Goal: Task Accomplishment & Management: Use online tool/utility

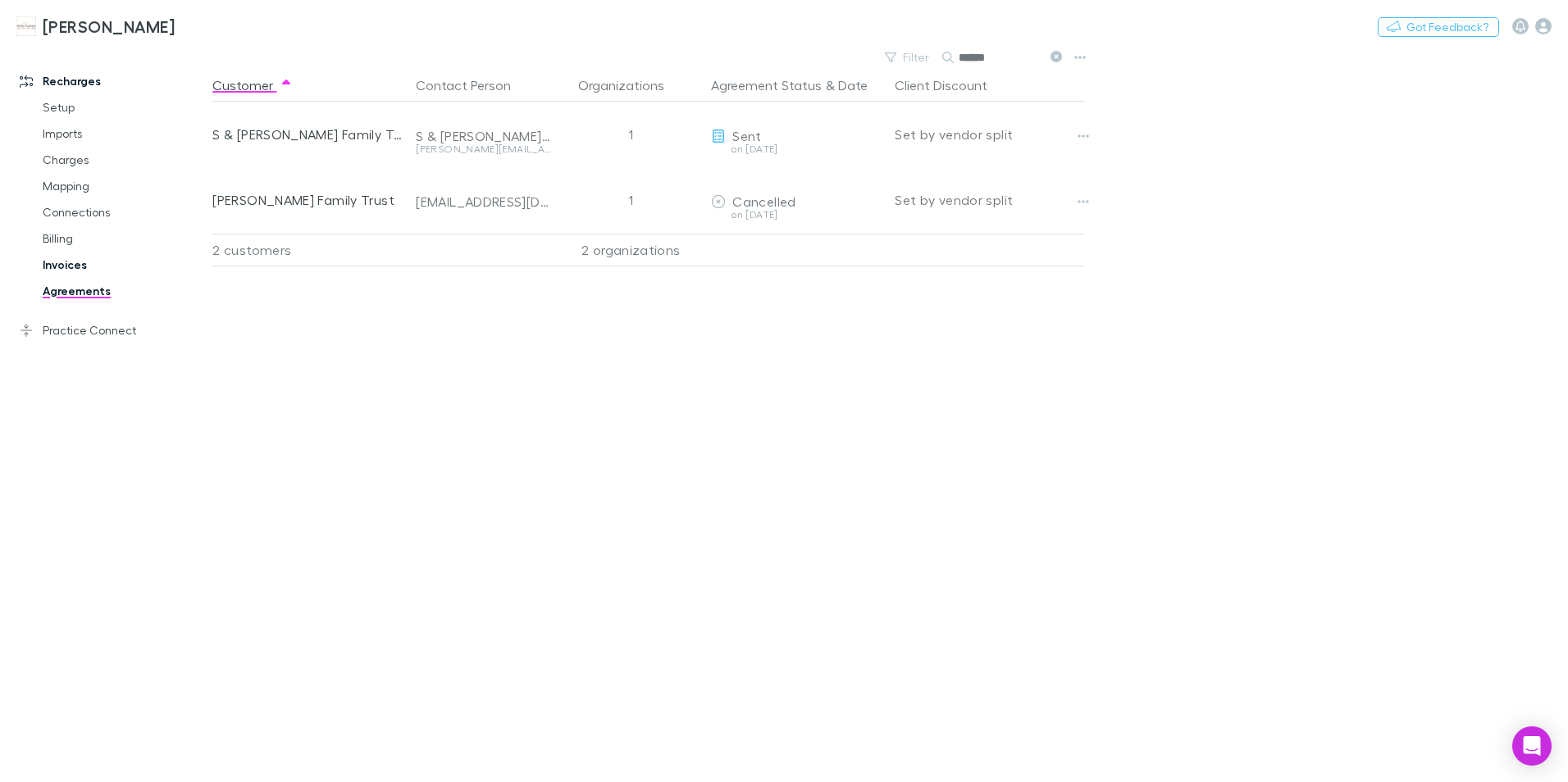
click at [57, 261] on link "Invoices" at bounding box center [124, 264] width 195 height 27
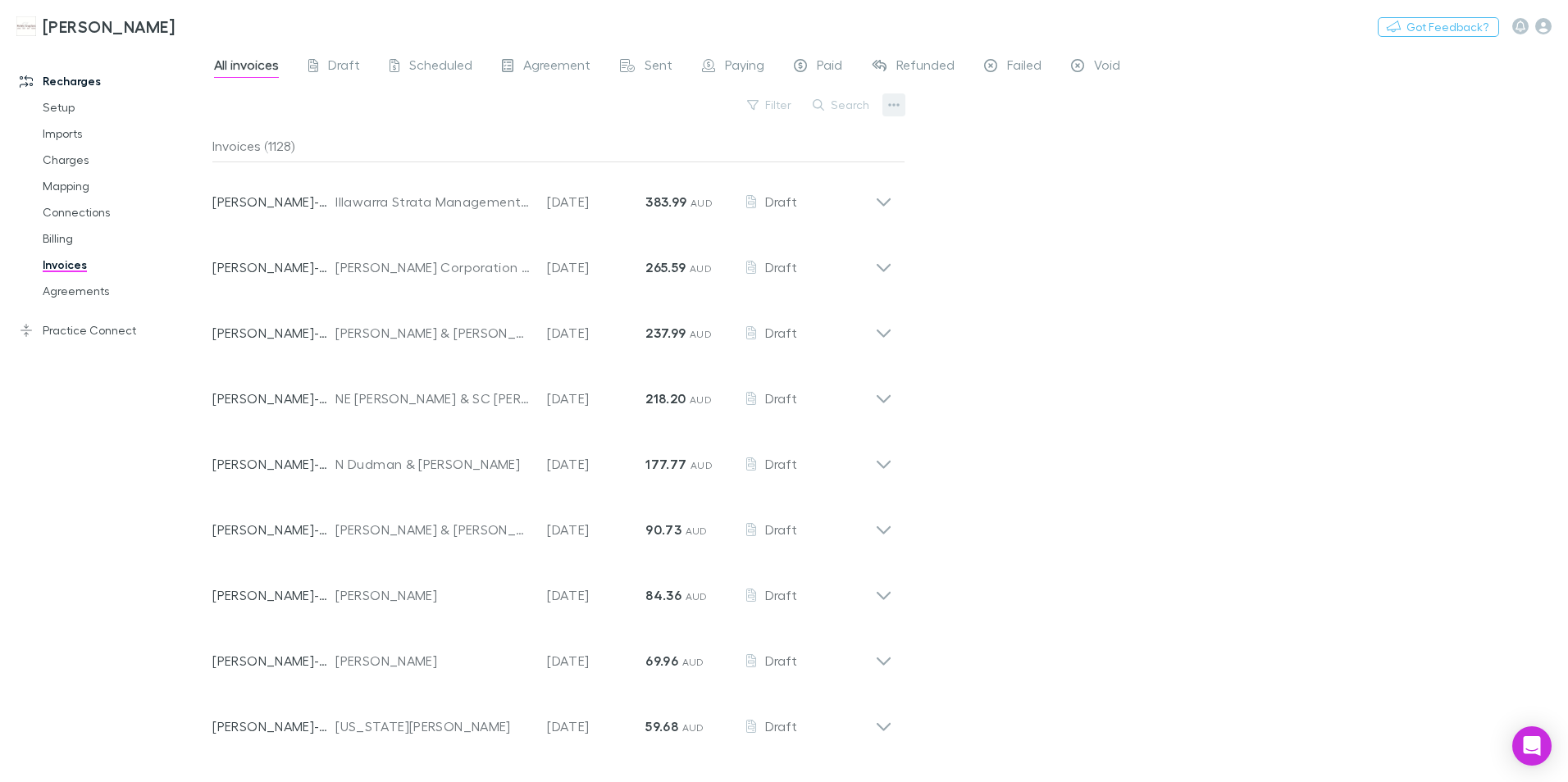
click at [896, 100] on icon "button" at bounding box center [894, 104] width 12 height 13
drag, startPoint x: 1098, startPoint y: 189, endPoint x: 1014, endPoint y: 106, distance: 118.1
click at [1095, 185] on div at bounding box center [784, 391] width 1568 height 782
click at [1017, 69] on span "Failed" at bounding box center [1024, 67] width 35 height 22
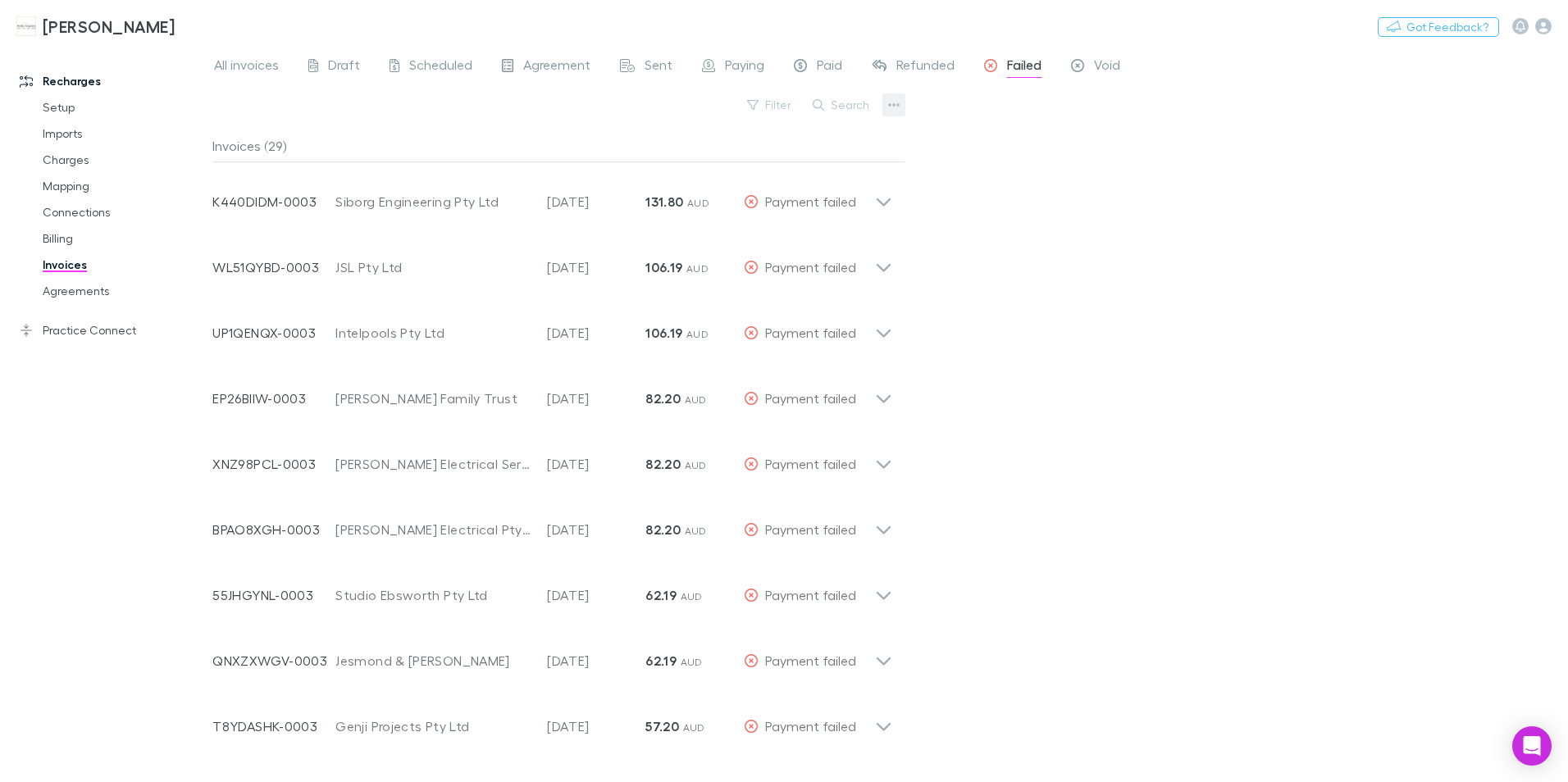
click at [890, 102] on icon "button" at bounding box center [894, 104] width 12 height 13
click at [1355, 452] on div at bounding box center [784, 391] width 1568 height 782
click at [890, 108] on icon "button" at bounding box center [894, 104] width 12 height 13
click at [814, 184] on p "Export filtered invoices" at bounding box center [792, 188] width 199 height 20
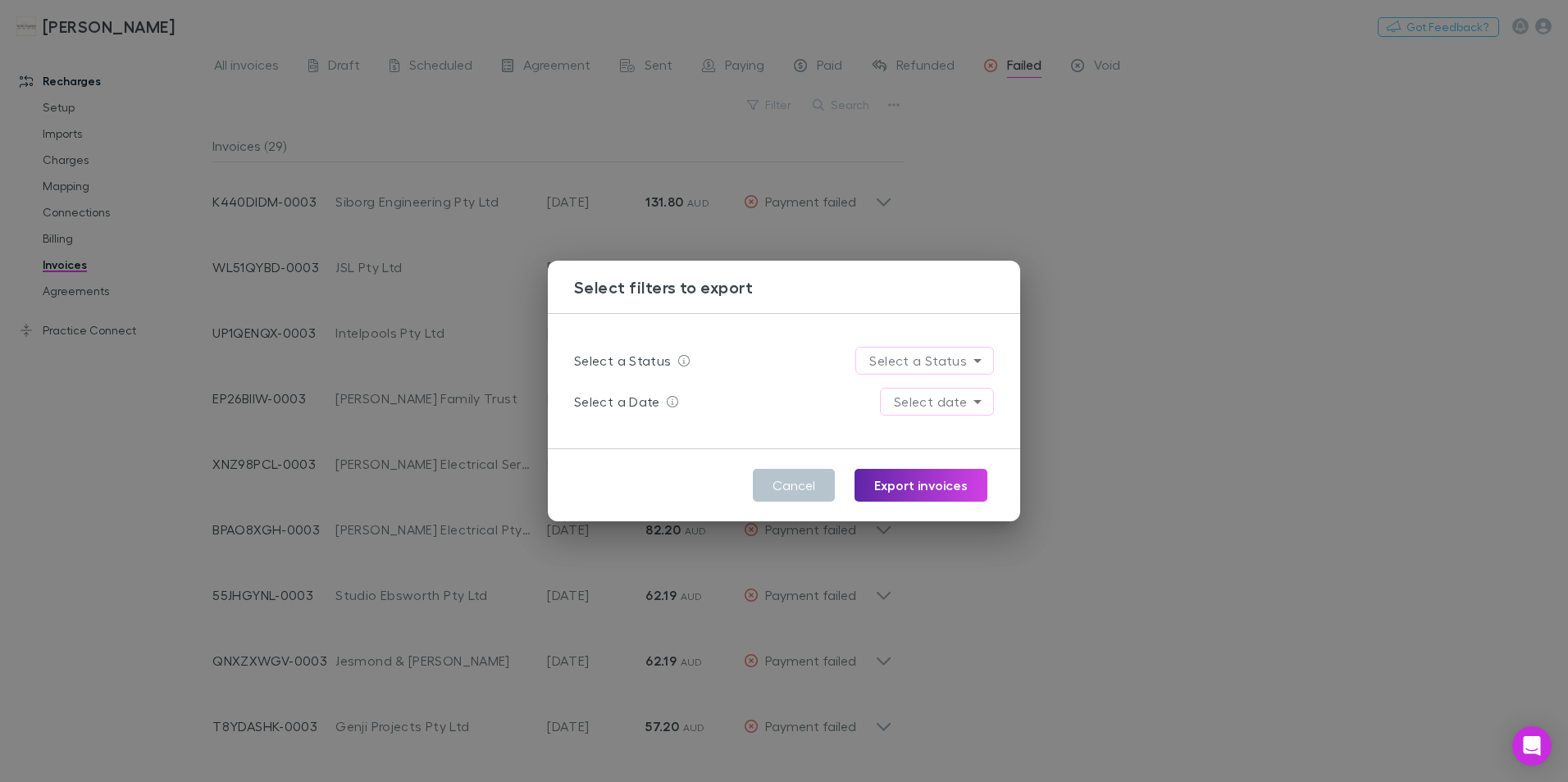
click at [977, 362] on body "[PERSON_NAME] Nothing Got Feedback? Recharges Setup Imports Charges Mapping Con…" at bounding box center [784, 391] width 1568 height 782
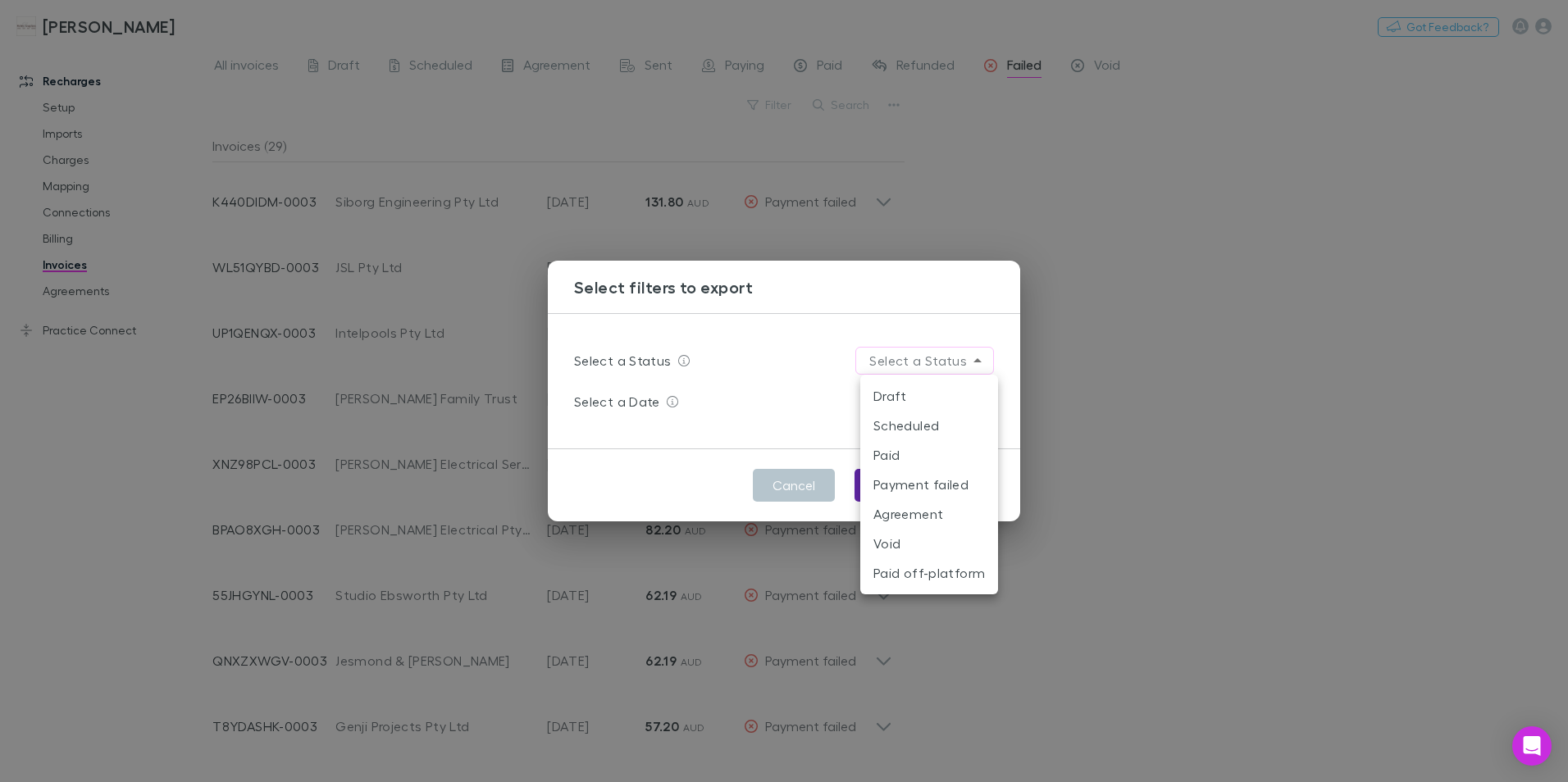
click at [945, 485] on li "Payment failed" at bounding box center [929, 485] width 138 height 30
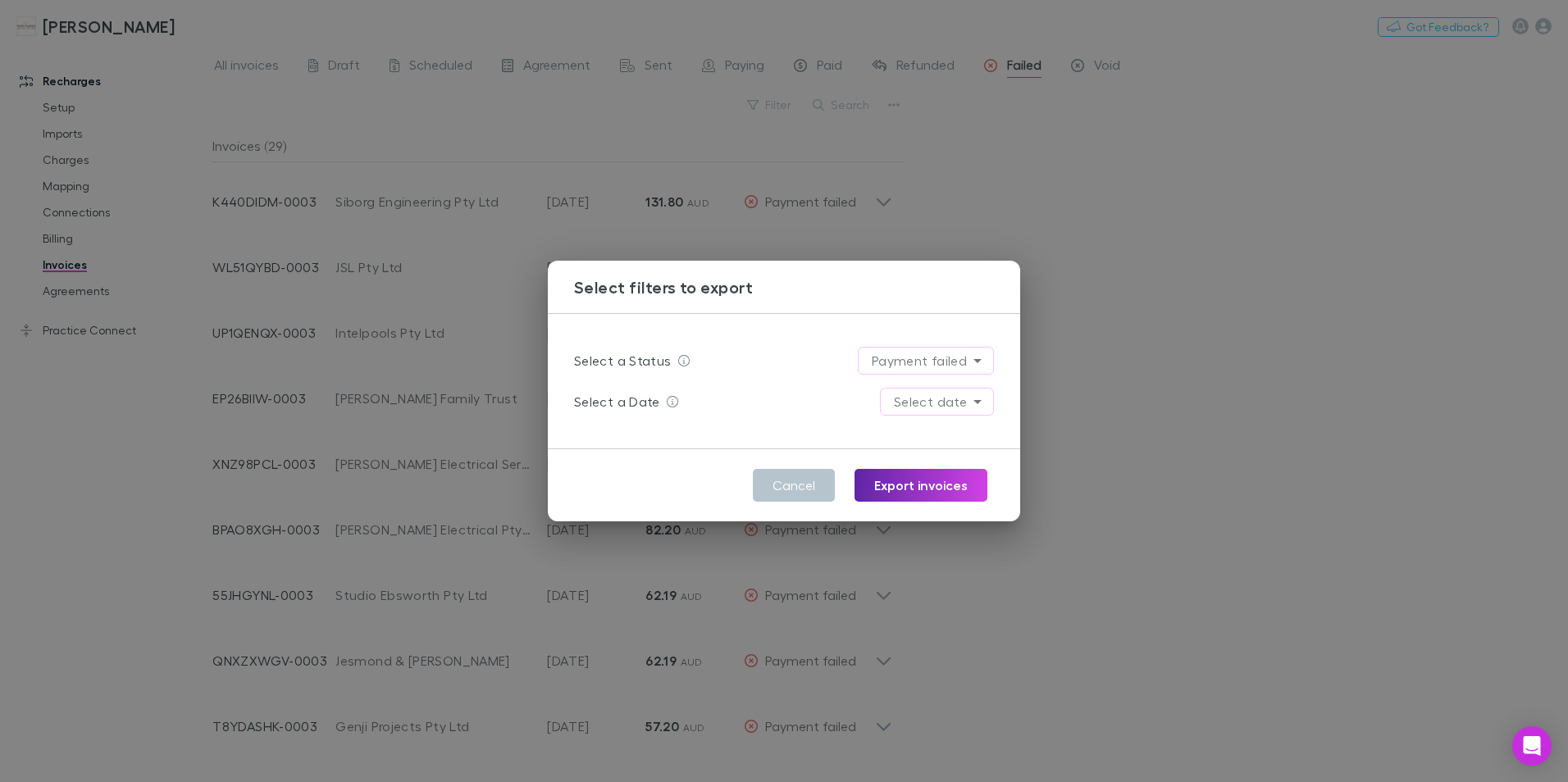
click at [982, 402] on body "[PERSON_NAME] Nothing Got Feedback? Recharges Setup Imports Charges Mapping Con…" at bounding box center [784, 391] width 1568 height 782
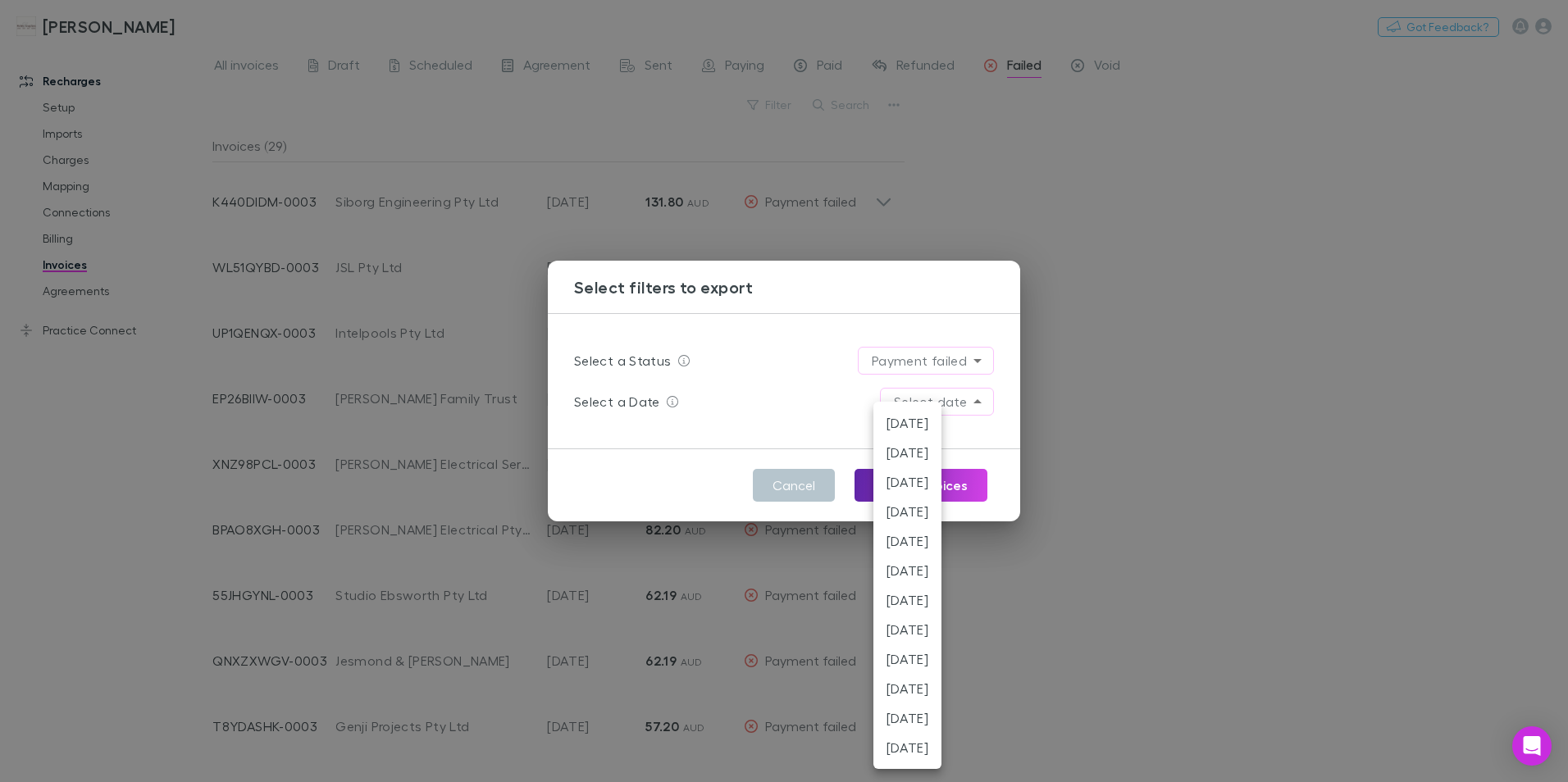
click at [1093, 382] on div at bounding box center [784, 391] width 1568 height 782
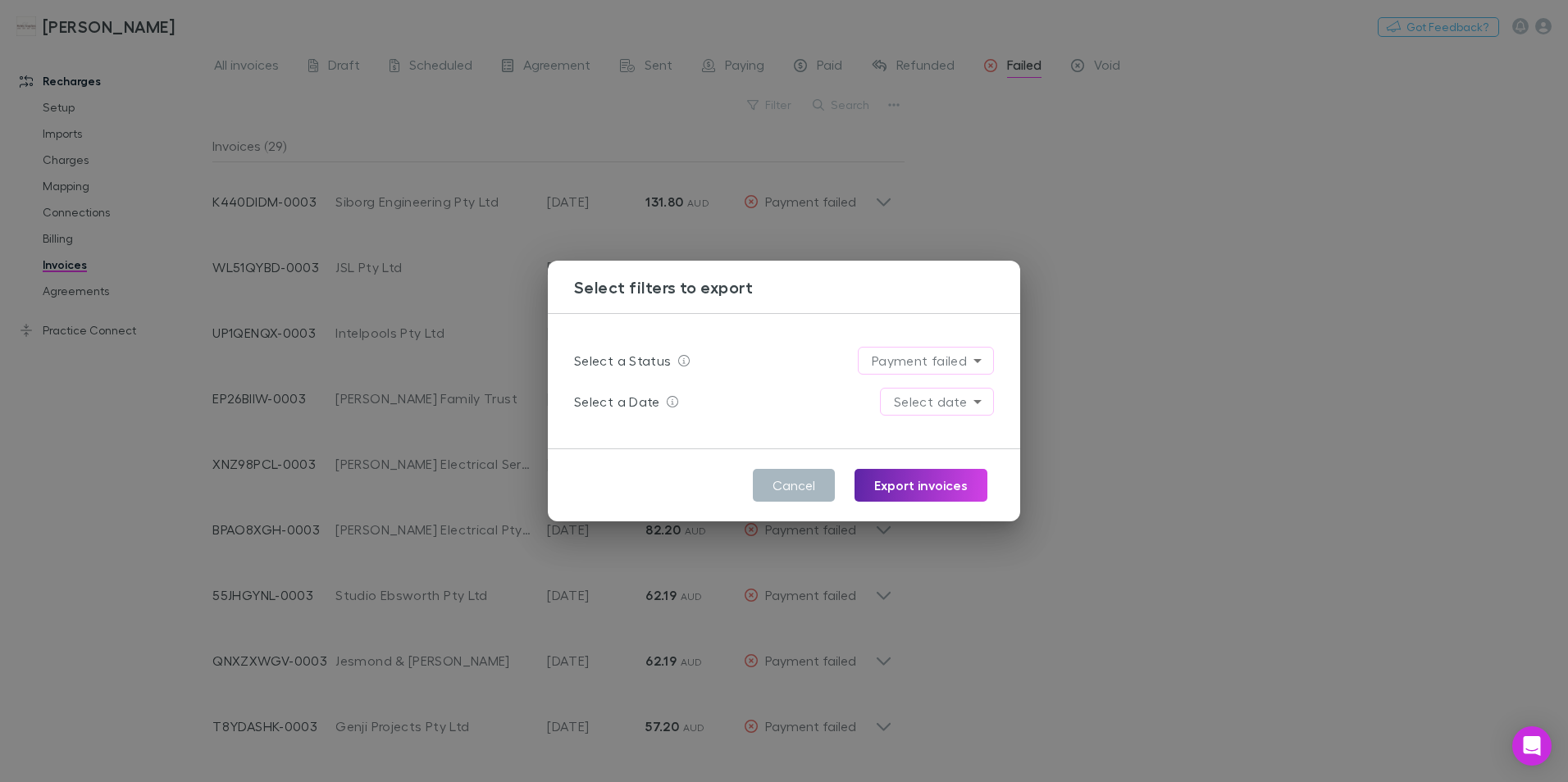
click at [787, 489] on button "Cancel" at bounding box center [794, 485] width 82 height 33
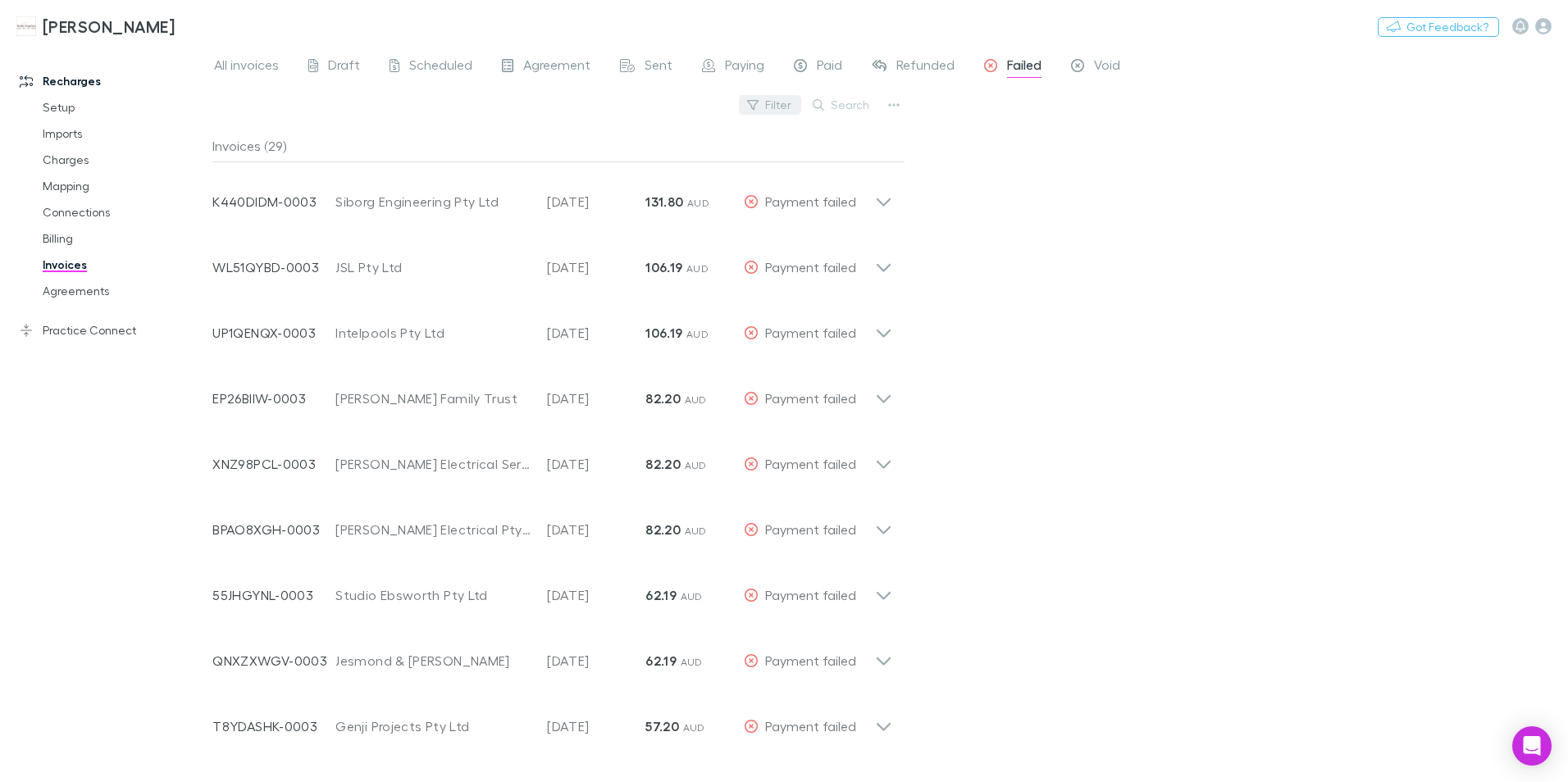
click at [758, 108] on icon "button" at bounding box center [753, 105] width 12 height 12
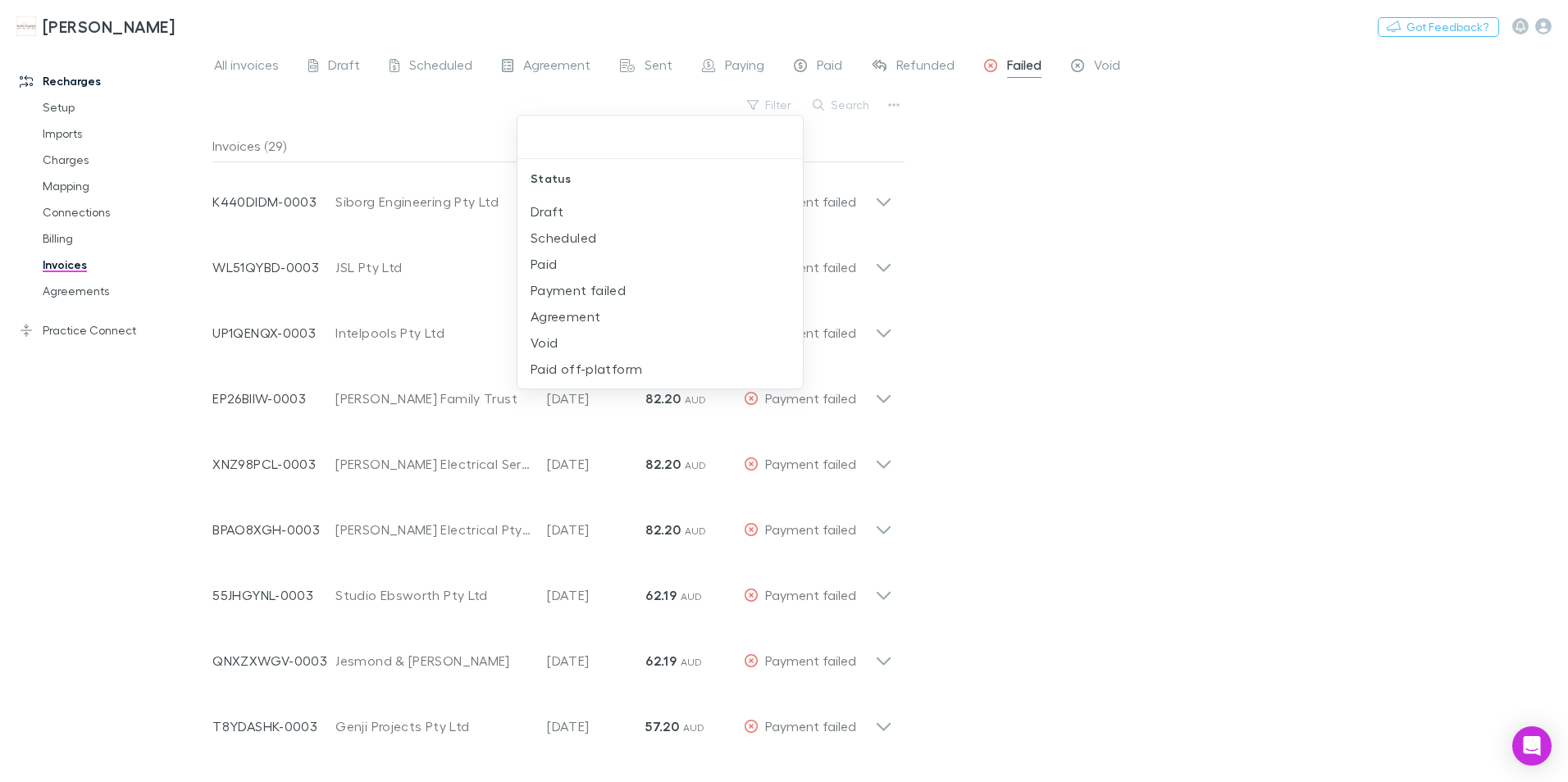
drag, startPoint x: 556, startPoint y: 285, endPoint x: 905, endPoint y: 308, distance: 349.8
click at [556, 285] on li "Payment failed" at bounding box center [660, 290] width 285 height 27
click at [1058, 205] on div at bounding box center [784, 391] width 1568 height 782
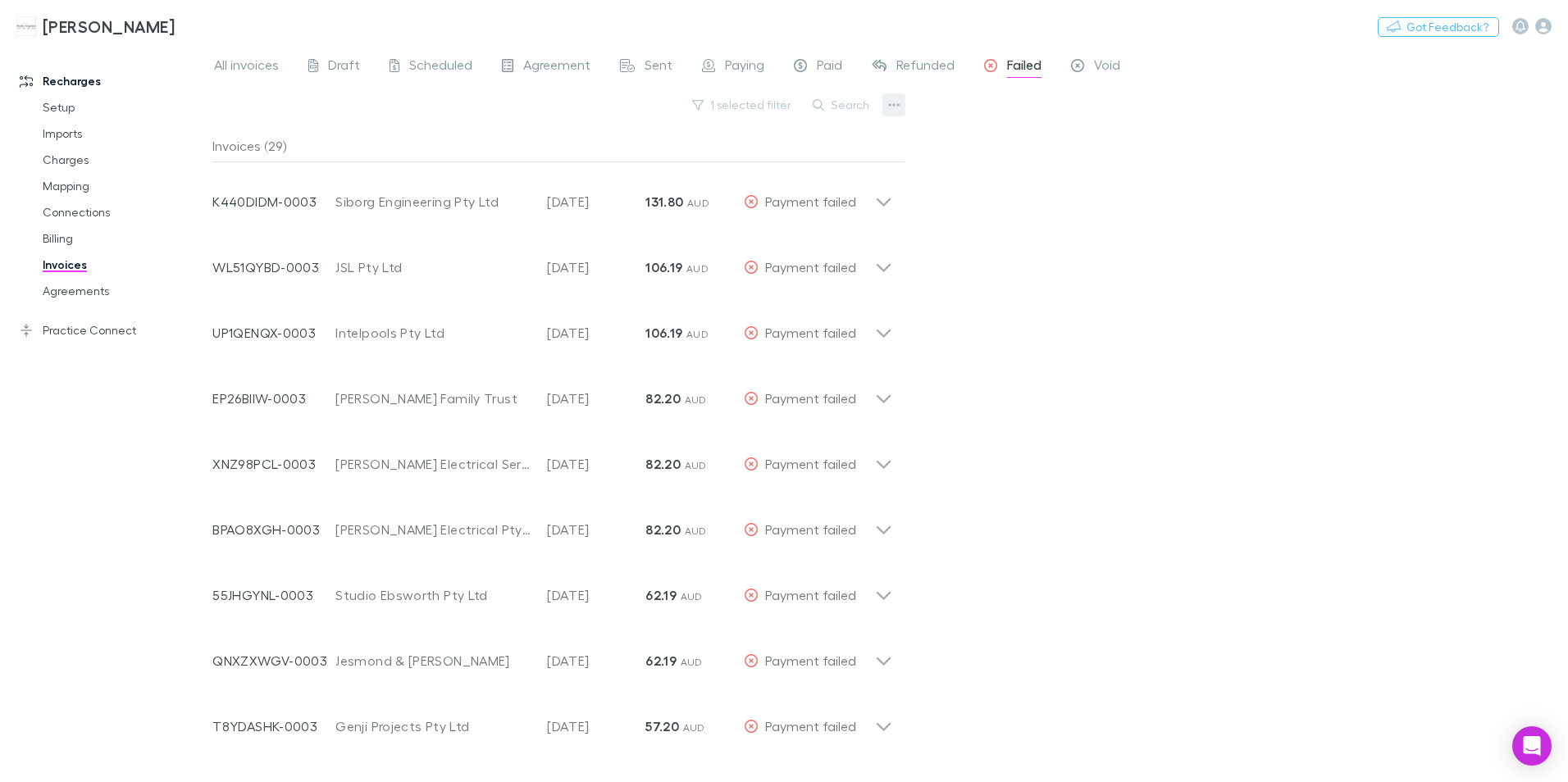
click at [897, 104] on icon "button" at bounding box center [894, 104] width 12 height 13
click at [777, 224] on p "Export line items" at bounding box center [792, 218] width 199 height 20
drag, startPoint x: 1166, startPoint y: 345, endPoint x: 1146, endPoint y: 333, distance: 23.3
click at [1166, 344] on div "All invoices Draft Scheduled Agreement Sent Paying Paid Refunded Failed Void 1 …" at bounding box center [891, 414] width 1356 height 736
click at [892, 109] on icon "button" at bounding box center [894, 104] width 12 height 13
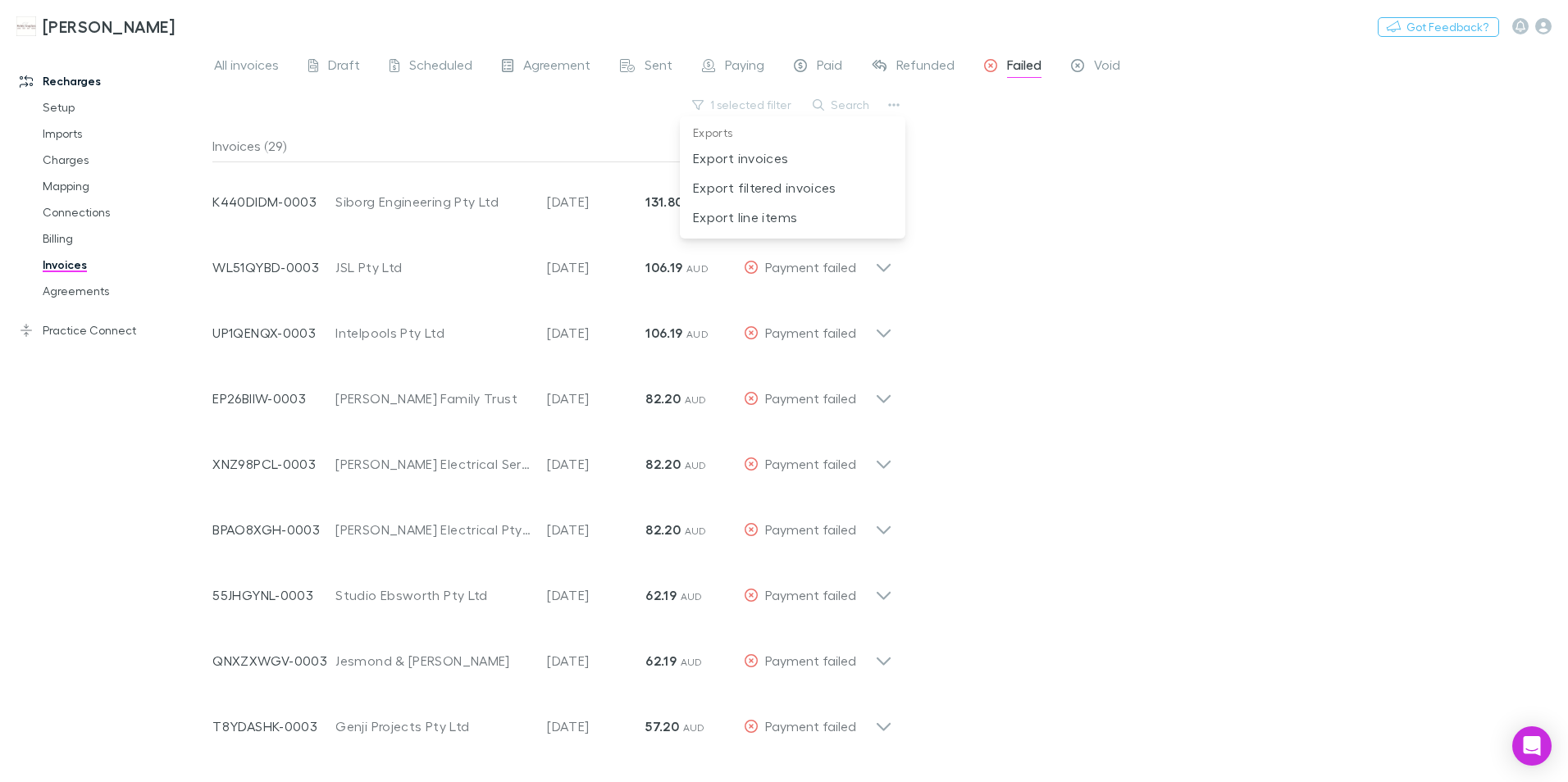
click at [1226, 469] on div at bounding box center [784, 391] width 1568 height 782
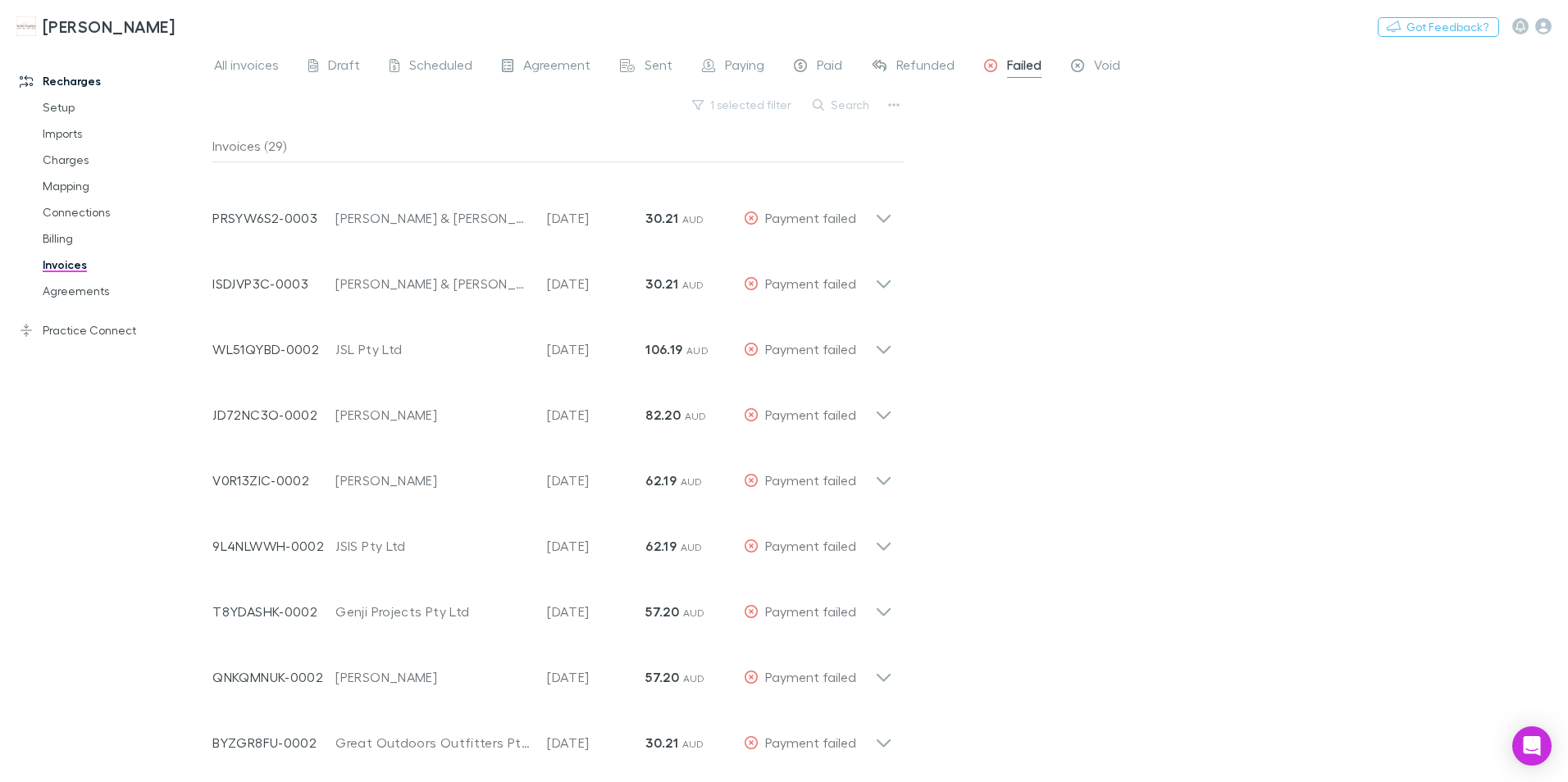
scroll to position [1296, 0]
drag, startPoint x: 995, startPoint y: 754, endPoint x: 164, endPoint y: 199, distance: 999.3
click at [164, 199] on div "Recharges Setup Imports Charges Mapping Connections Billing Invoices Agreements…" at bounding box center [784, 414] width 1568 height 736
click at [1236, 530] on div "All invoices Draft Scheduled Agreement Sent Paying Paid Refunded Failed Void 1 …" at bounding box center [891, 414] width 1356 height 736
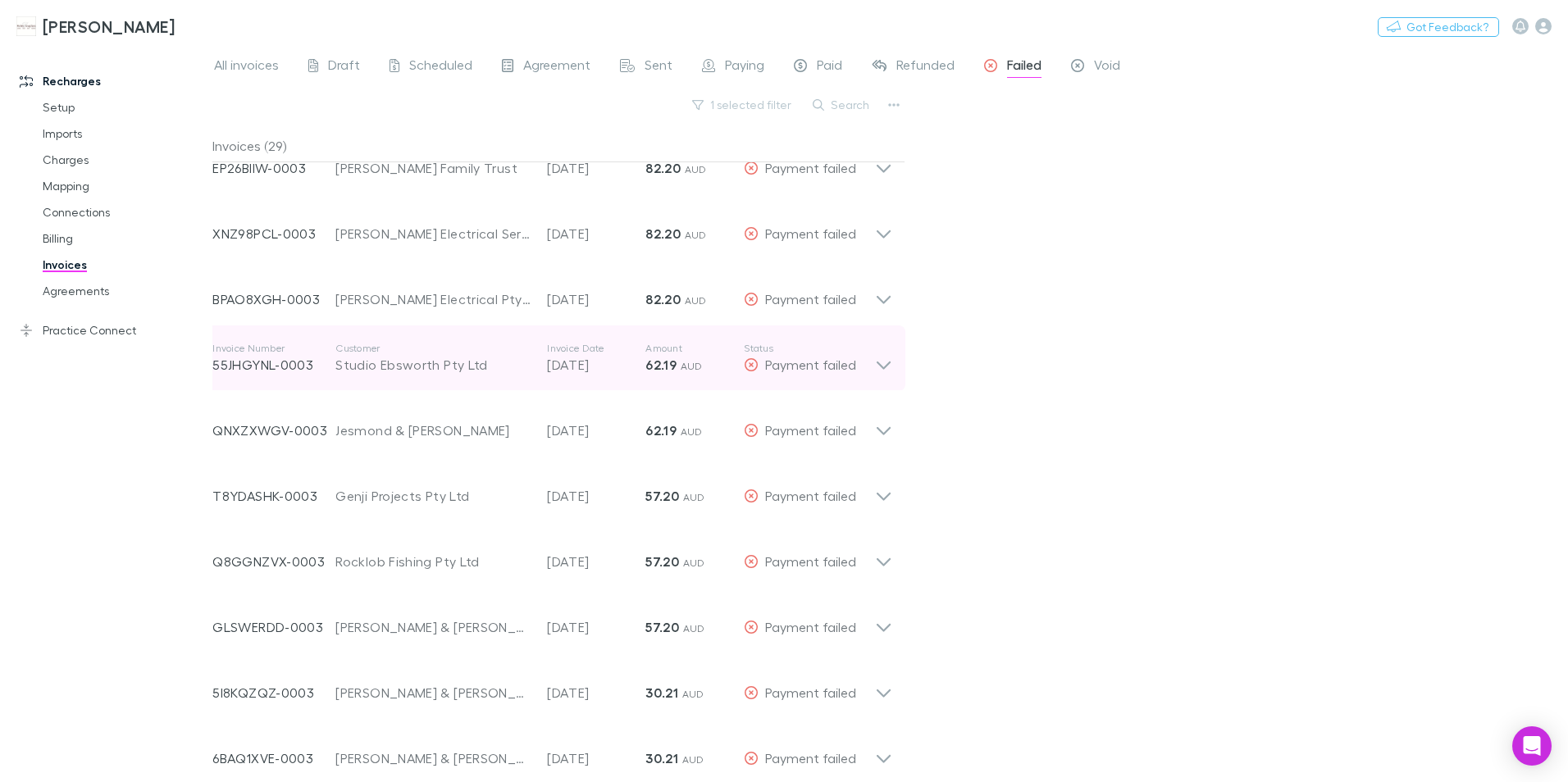
scroll to position [0, 0]
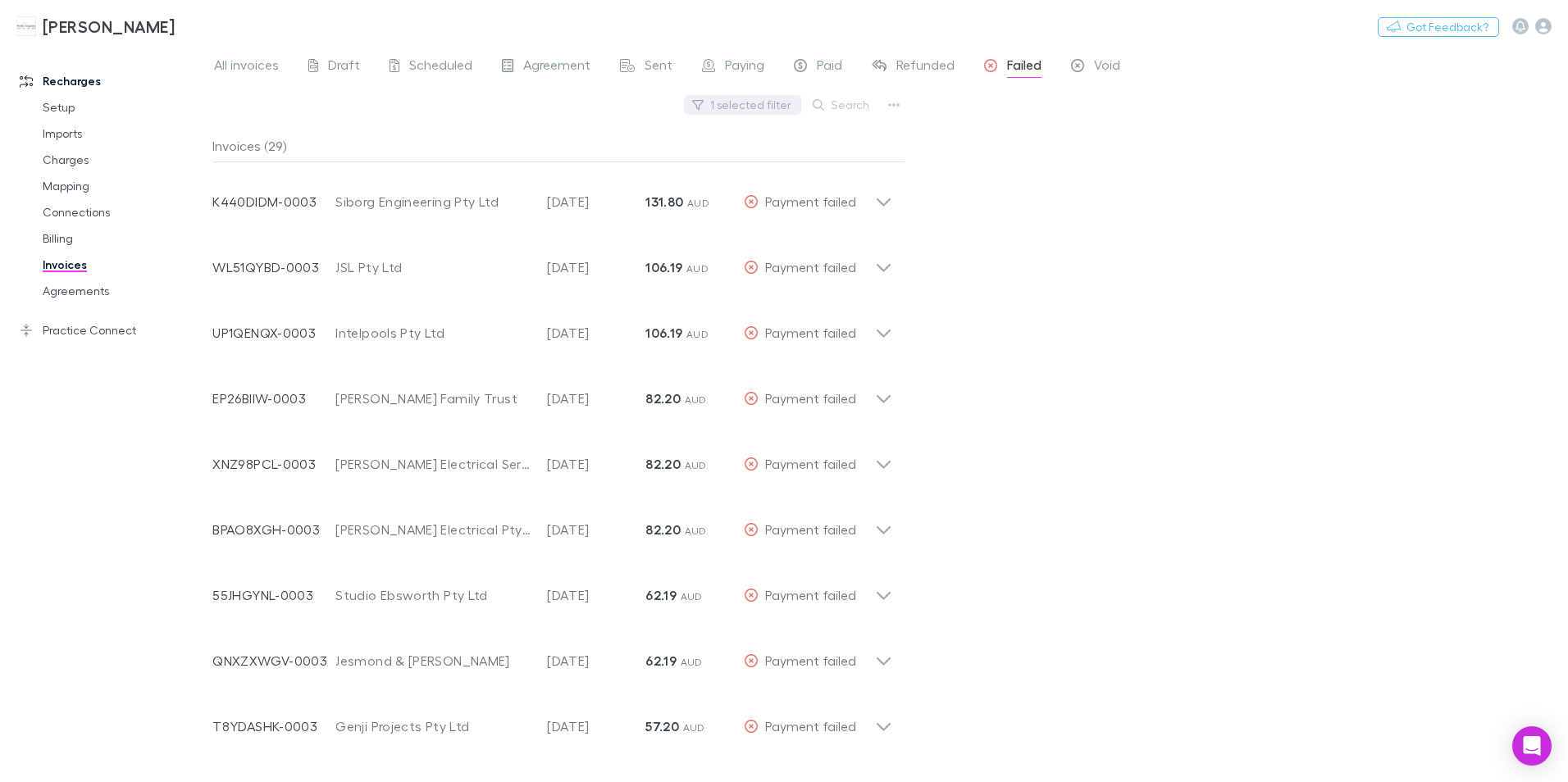
click at [704, 105] on icon "button" at bounding box center [698, 105] width 12 height 12
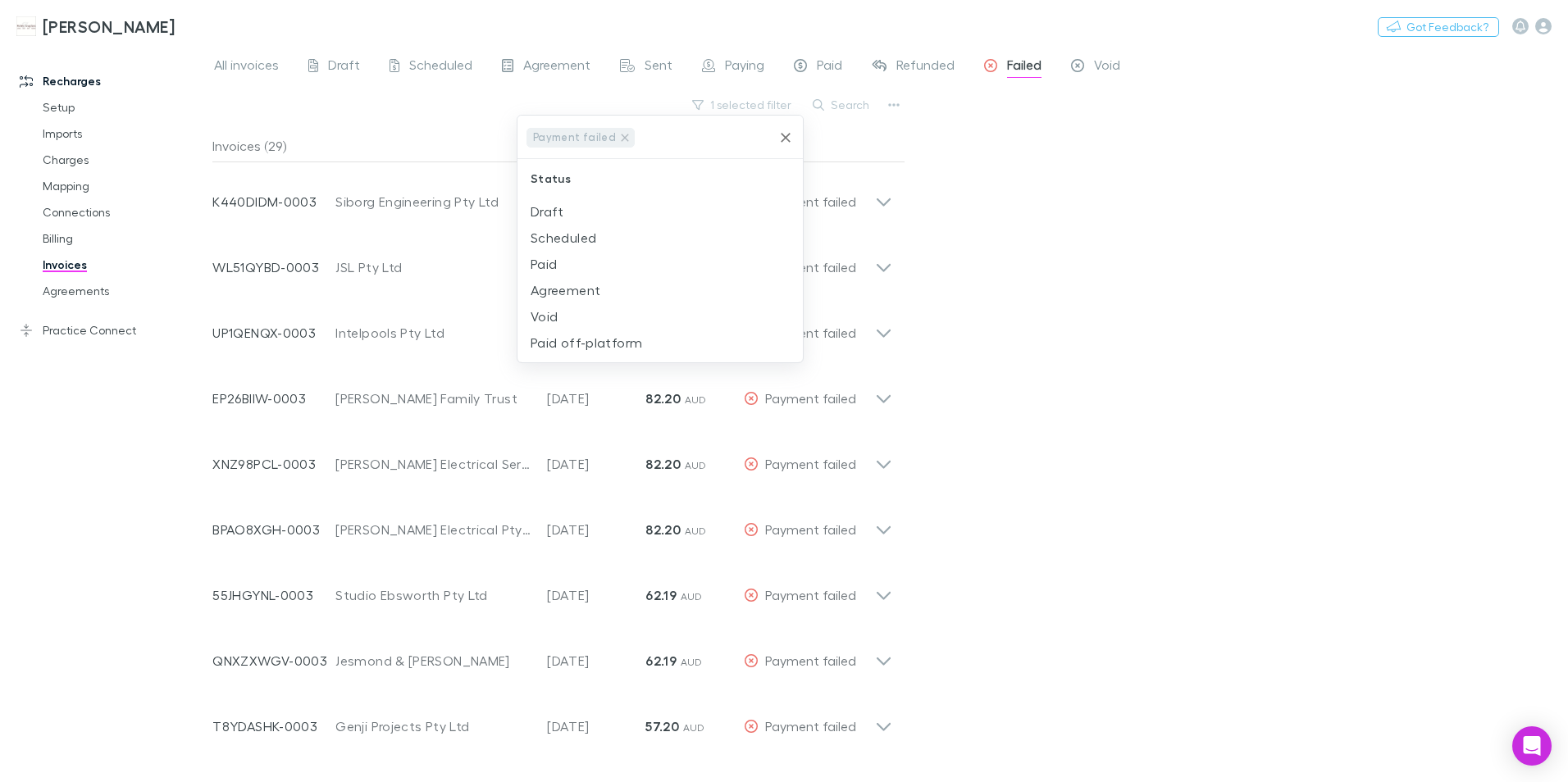
click at [1136, 125] on div at bounding box center [784, 391] width 1568 height 782
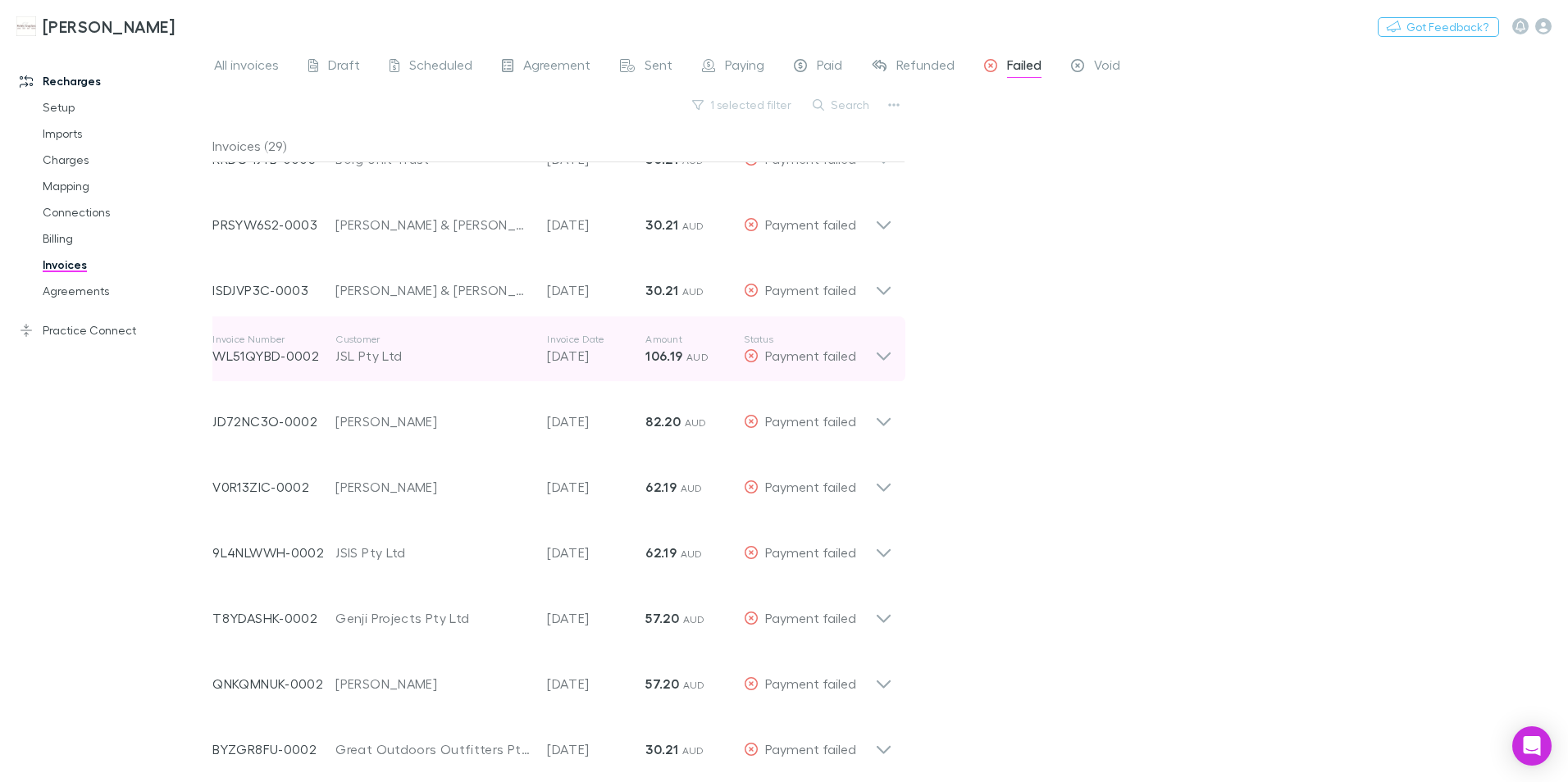
scroll to position [1296, 0]
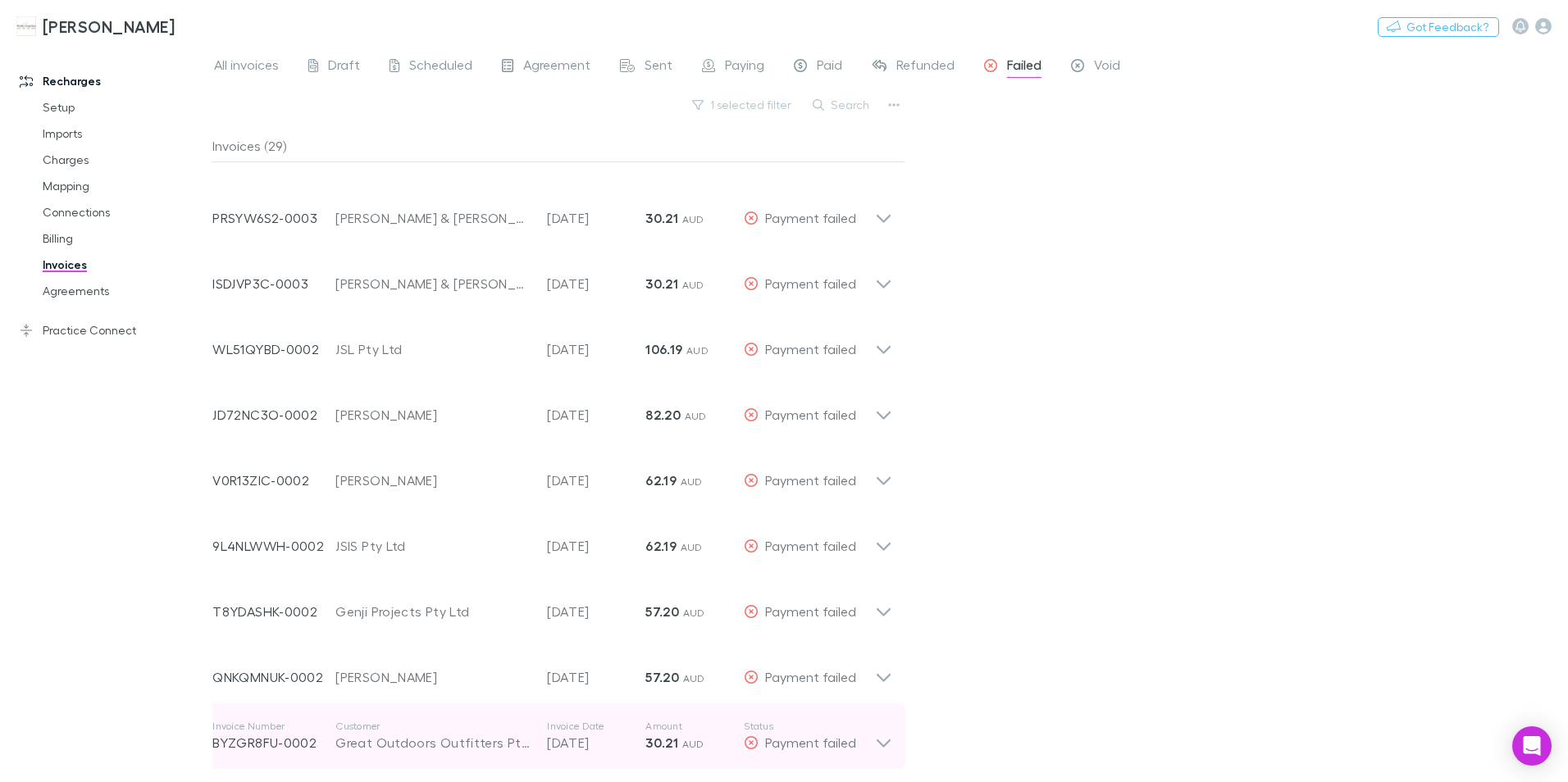
click at [886, 740] on icon at bounding box center [883, 735] width 17 height 33
click at [885, 730] on icon at bounding box center [883, 735] width 17 height 33
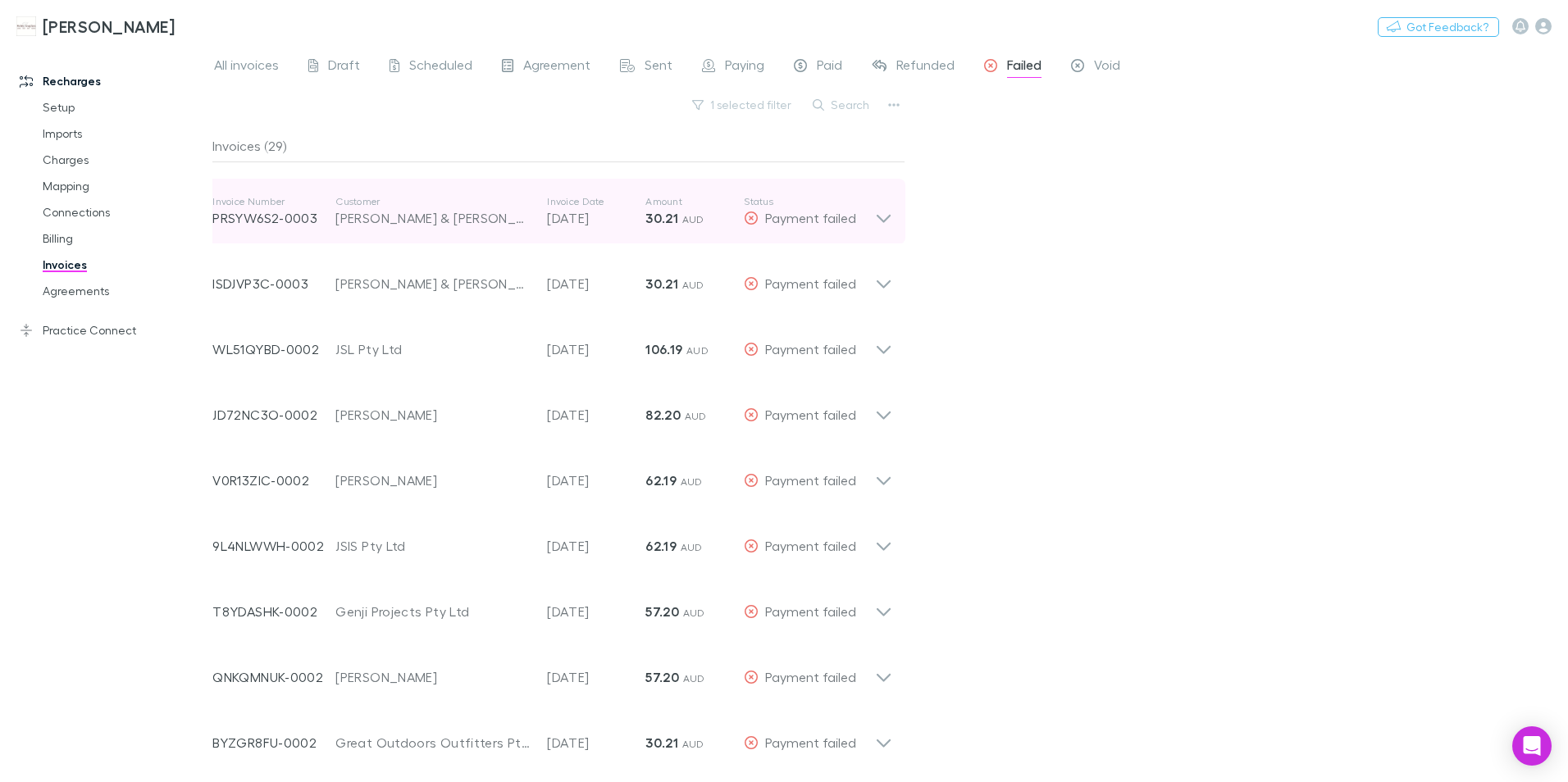
click at [888, 228] on icon at bounding box center [883, 211] width 17 height 33
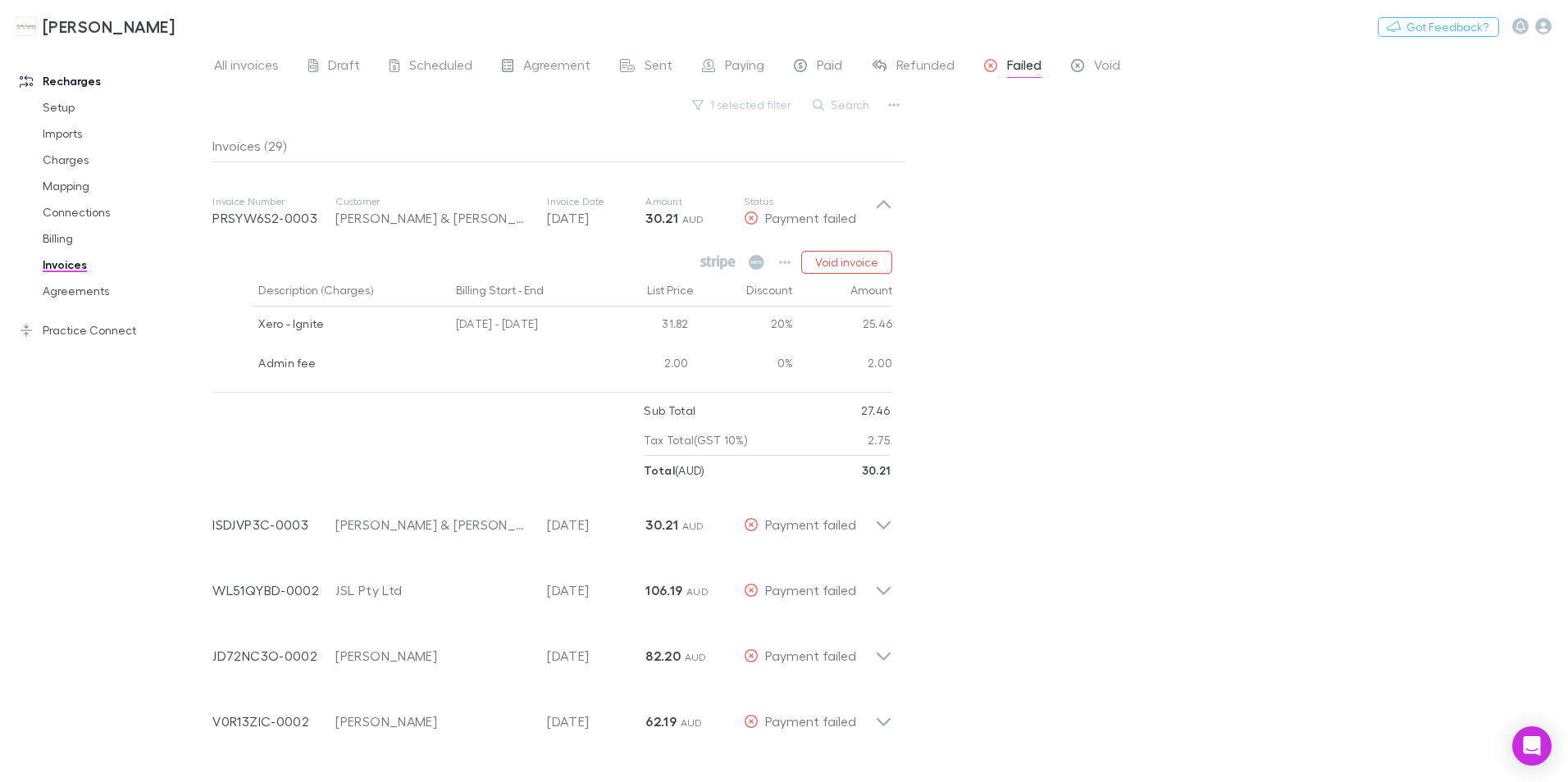
click at [1105, 203] on div "All invoices Draft Scheduled Agreement Sent Paying Paid Refunded Failed Void 1 …" at bounding box center [891, 414] width 1356 height 736
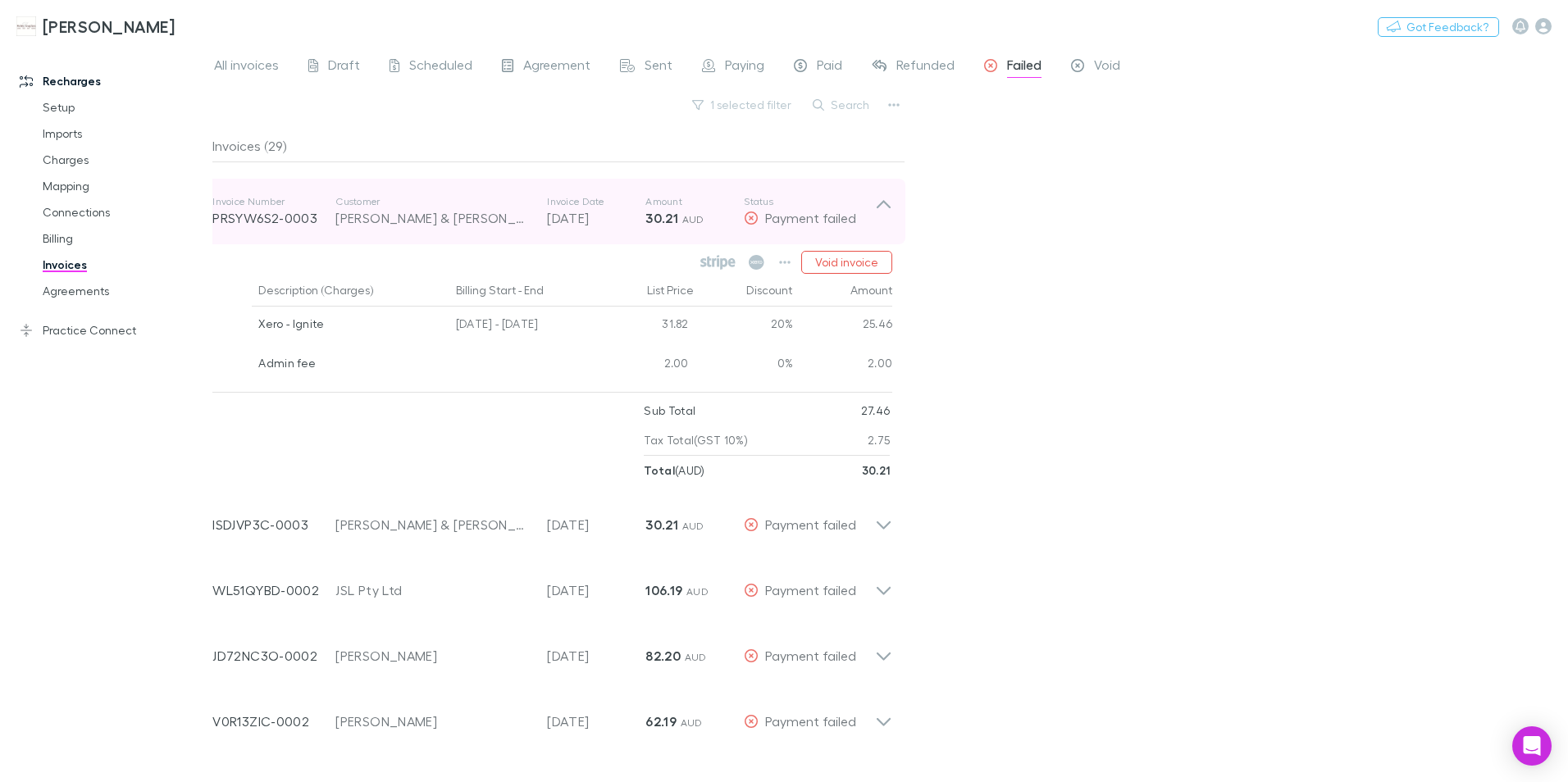
click at [889, 203] on icon at bounding box center [883, 211] width 17 height 33
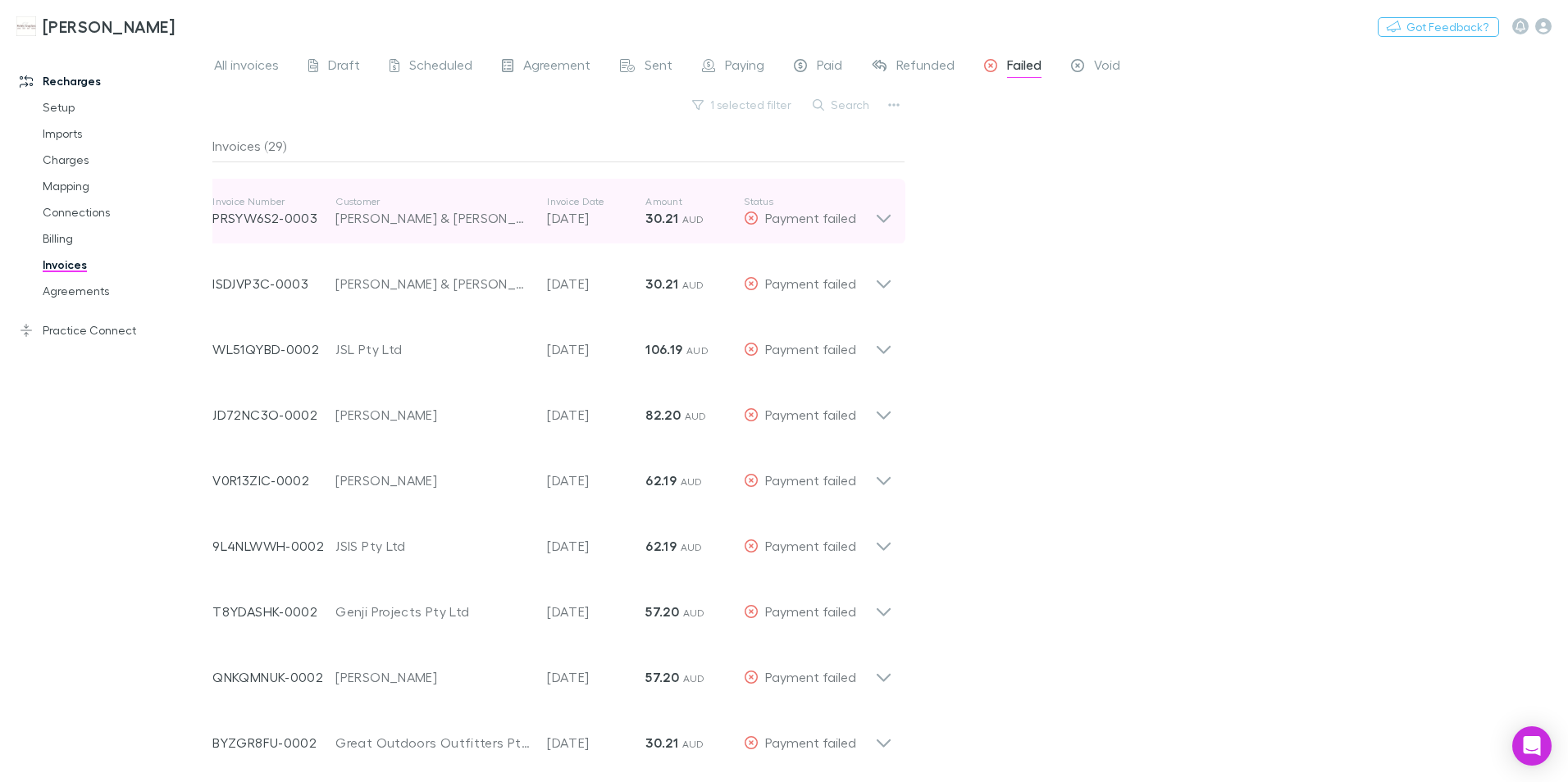
click at [884, 215] on icon at bounding box center [883, 211] width 17 height 33
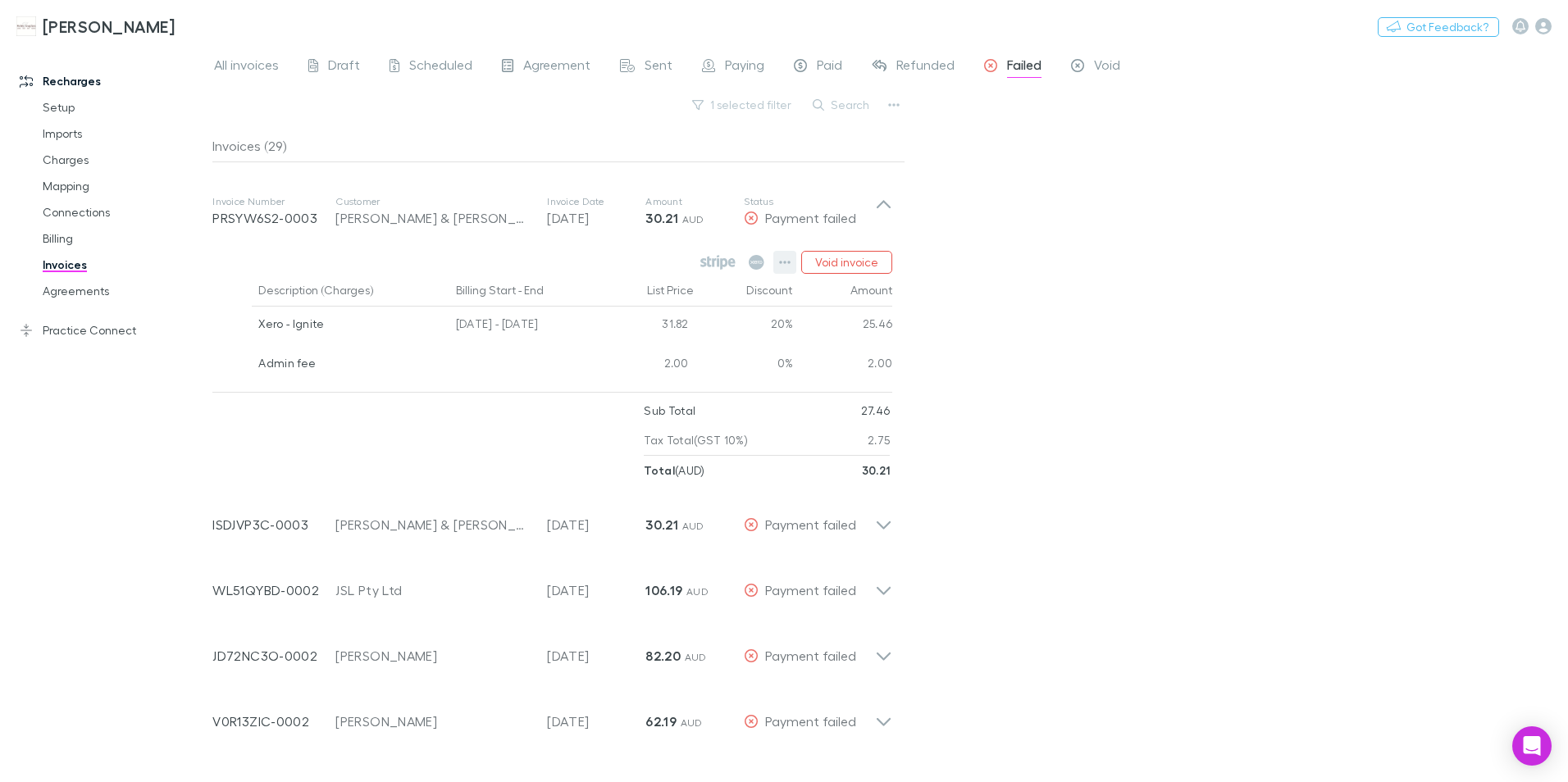
click at [785, 263] on icon "button" at bounding box center [785, 262] width 12 height 13
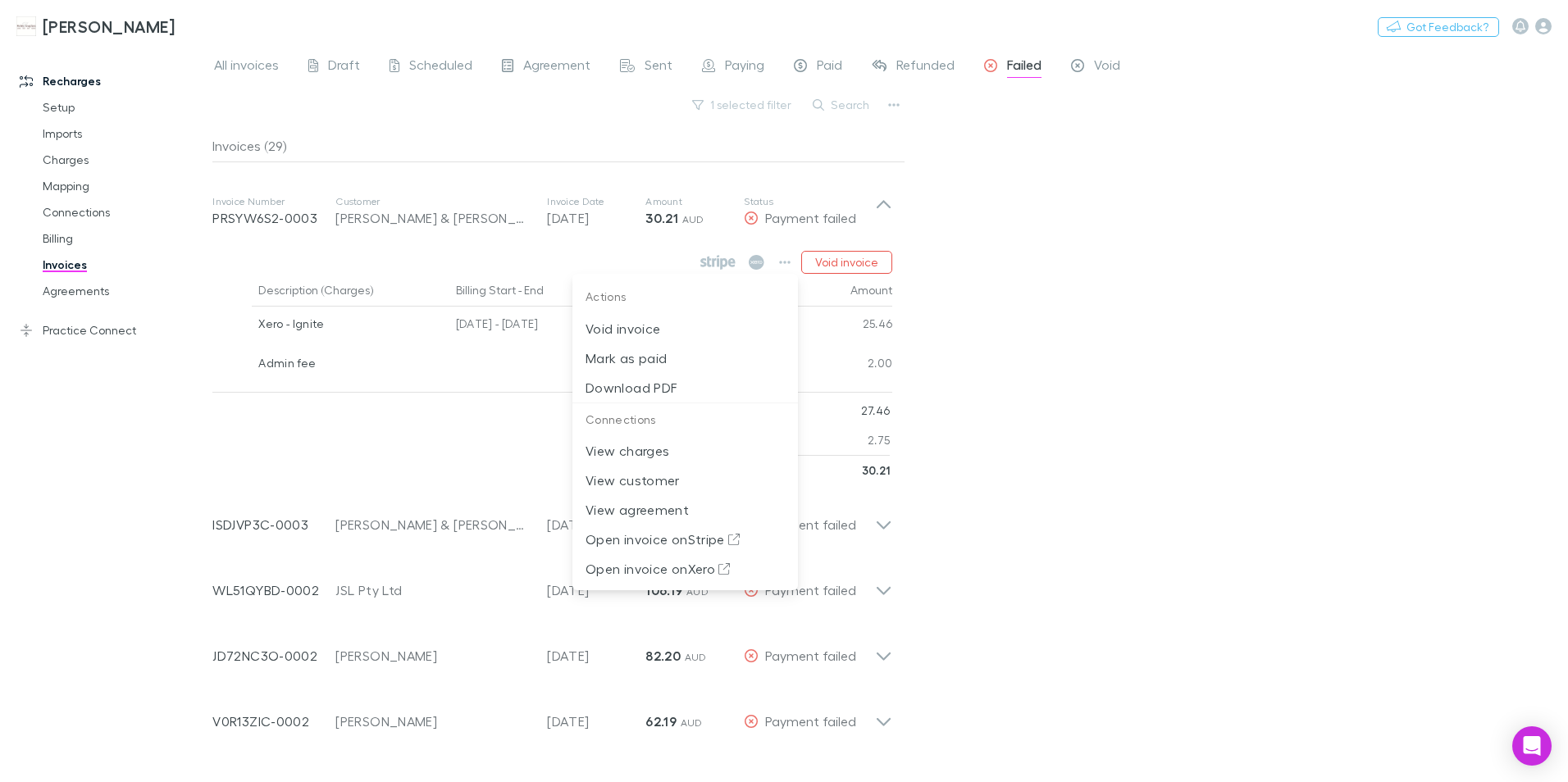
drag, startPoint x: 1254, startPoint y: 295, endPoint x: 1220, endPoint y: 275, distance: 39.4
click at [1251, 292] on div at bounding box center [784, 391] width 1568 height 782
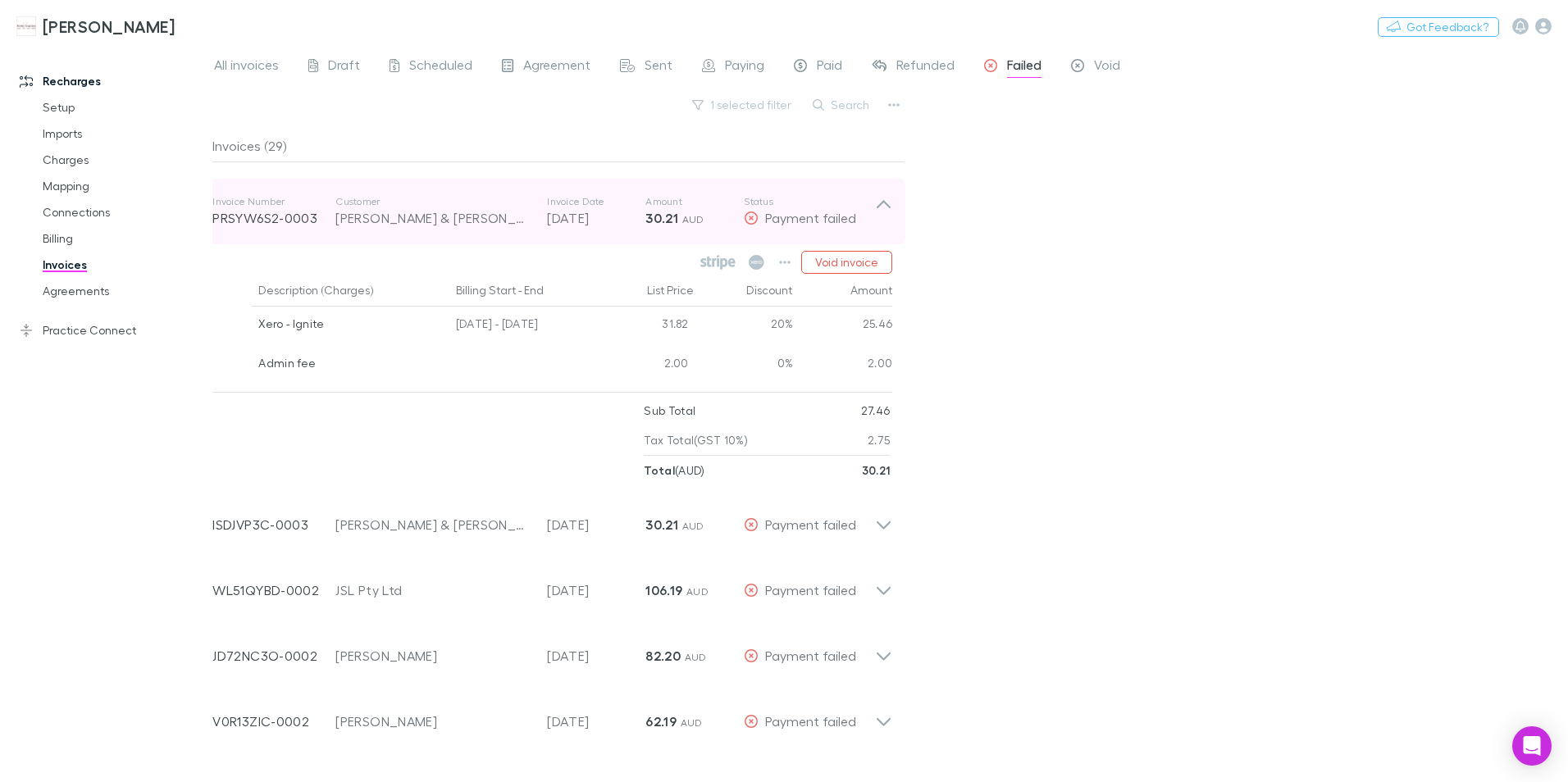
click at [888, 201] on icon at bounding box center [883, 211] width 17 height 33
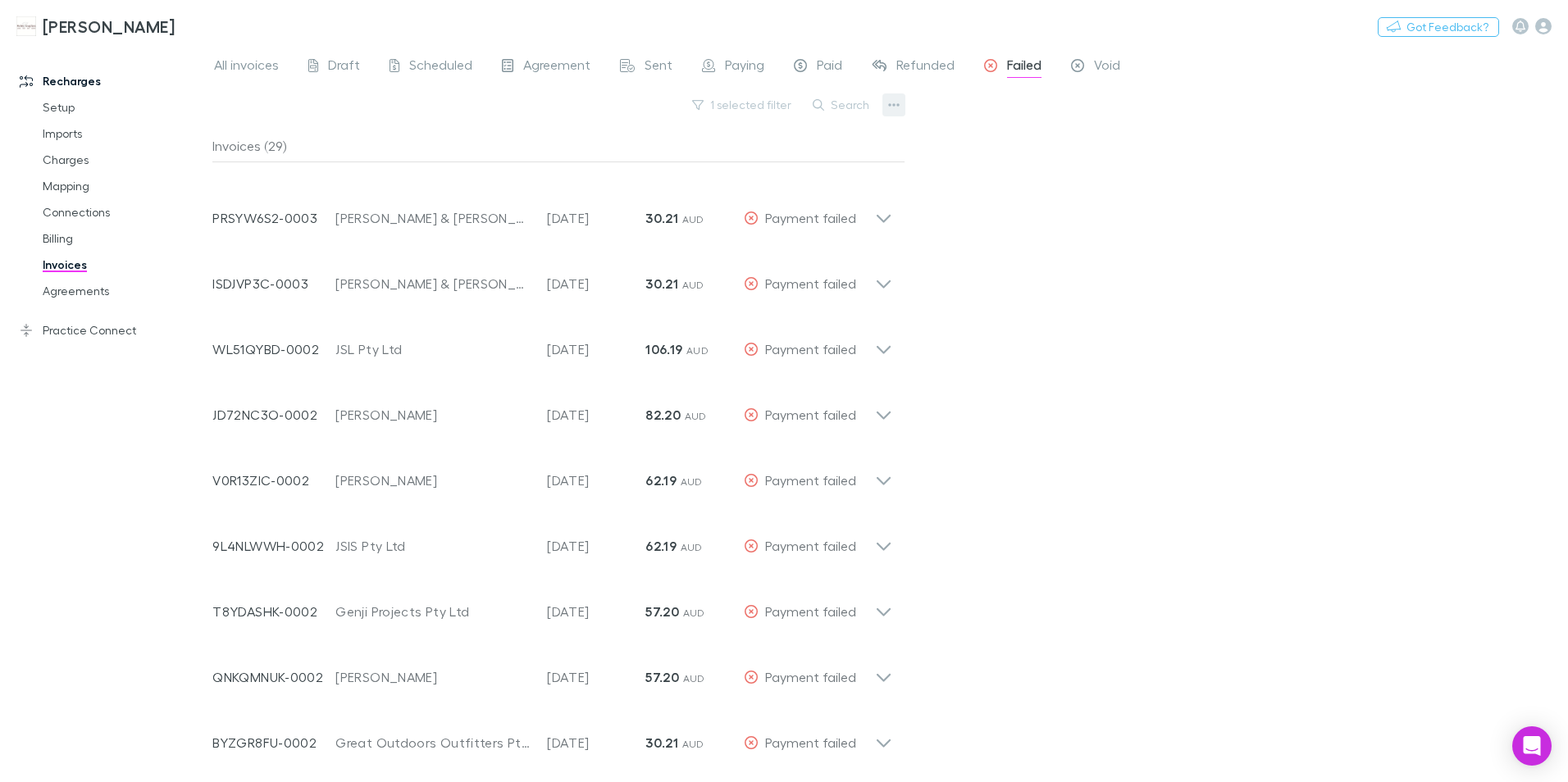
click at [888, 103] on button "button" at bounding box center [894, 104] width 23 height 23
click at [777, 192] on p "Export filtered invoices" at bounding box center [792, 188] width 199 height 20
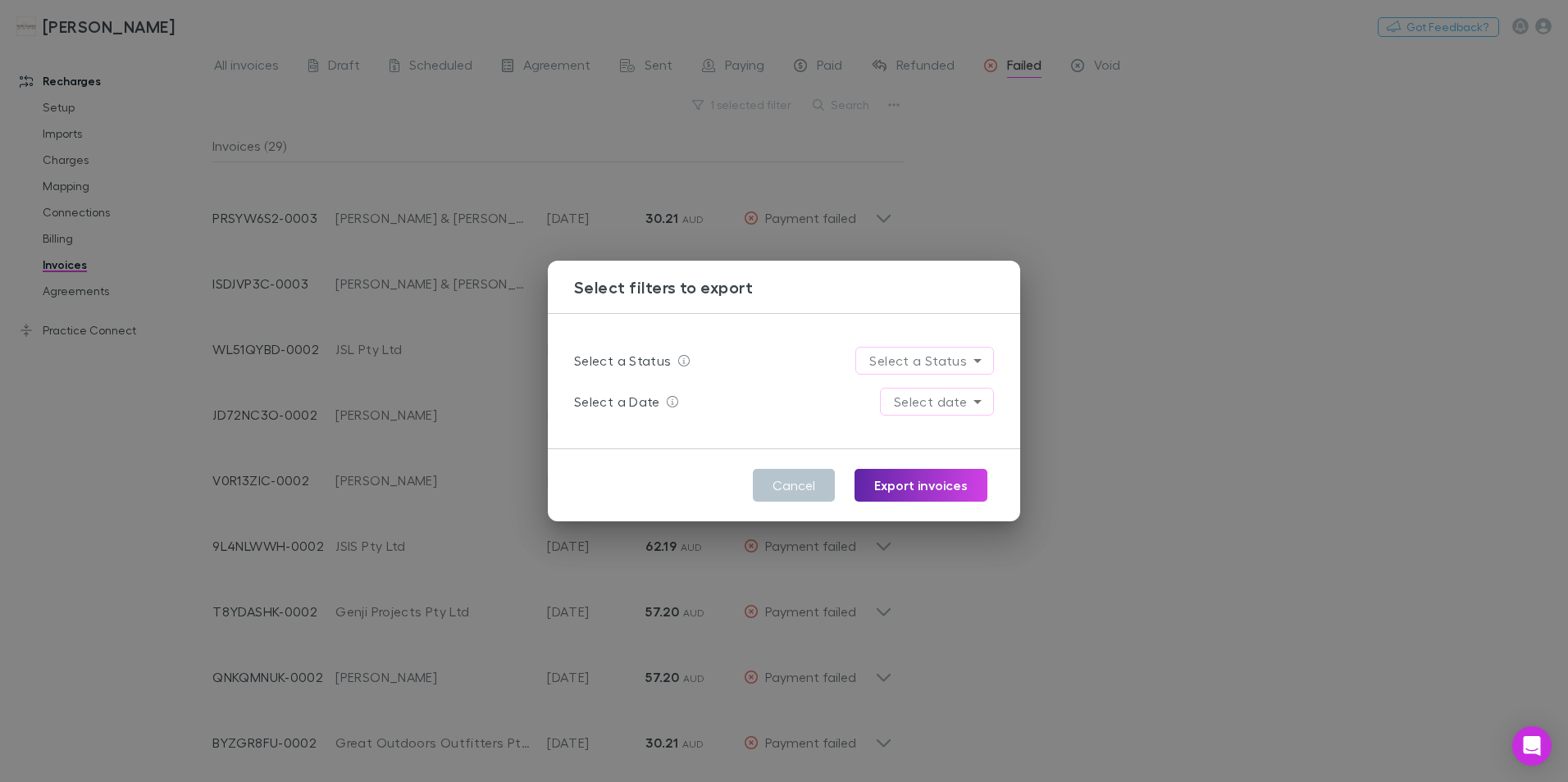
click at [977, 361] on body "[PERSON_NAME] Nothing Got Feedback? Recharges Setup Imports Charges Mapping Con…" at bounding box center [784, 391] width 1568 height 782
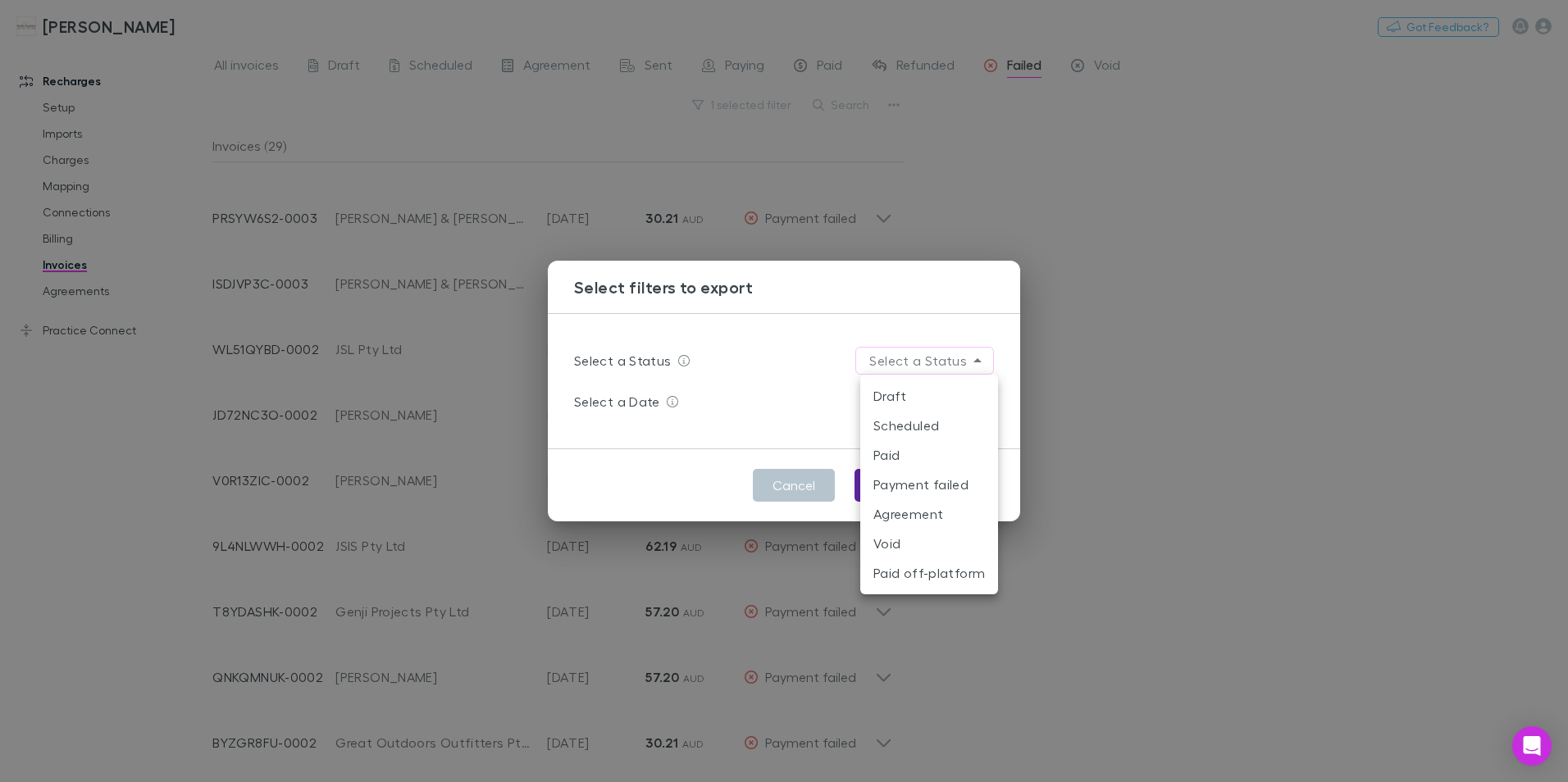
click at [874, 492] on li "Payment failed" at bounding box center [929, 485] width 138 height 30
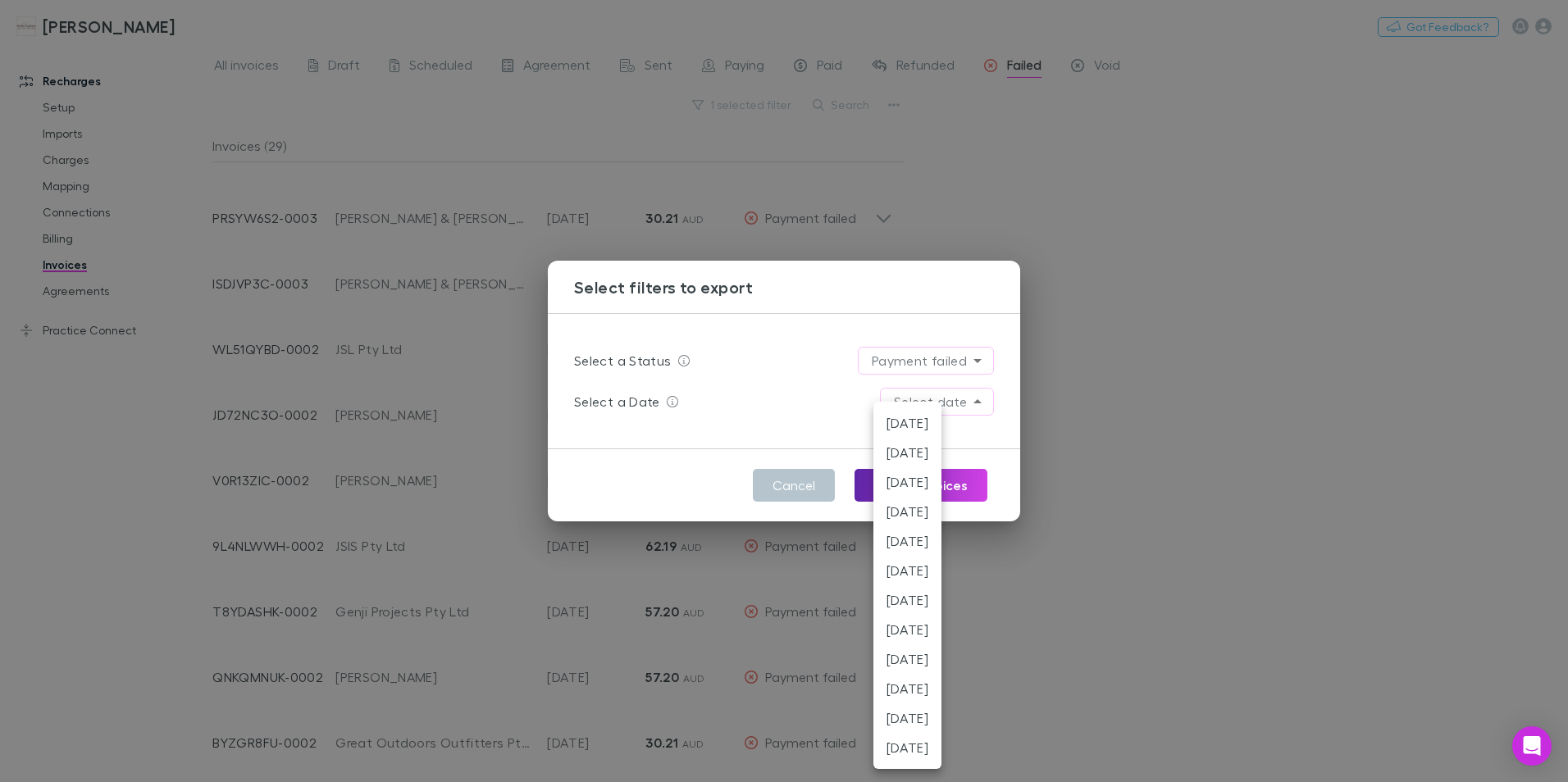
click at [982, 402] on body "[PERSON_NAME] Nothing Got Feedback? Recharges Setup Imports Charges Mapping Con…" at bounding box center [784, 391] width 1568 height 782
click at [1193, 433] on div at bounding box center [784, 391] width 1568 height 782
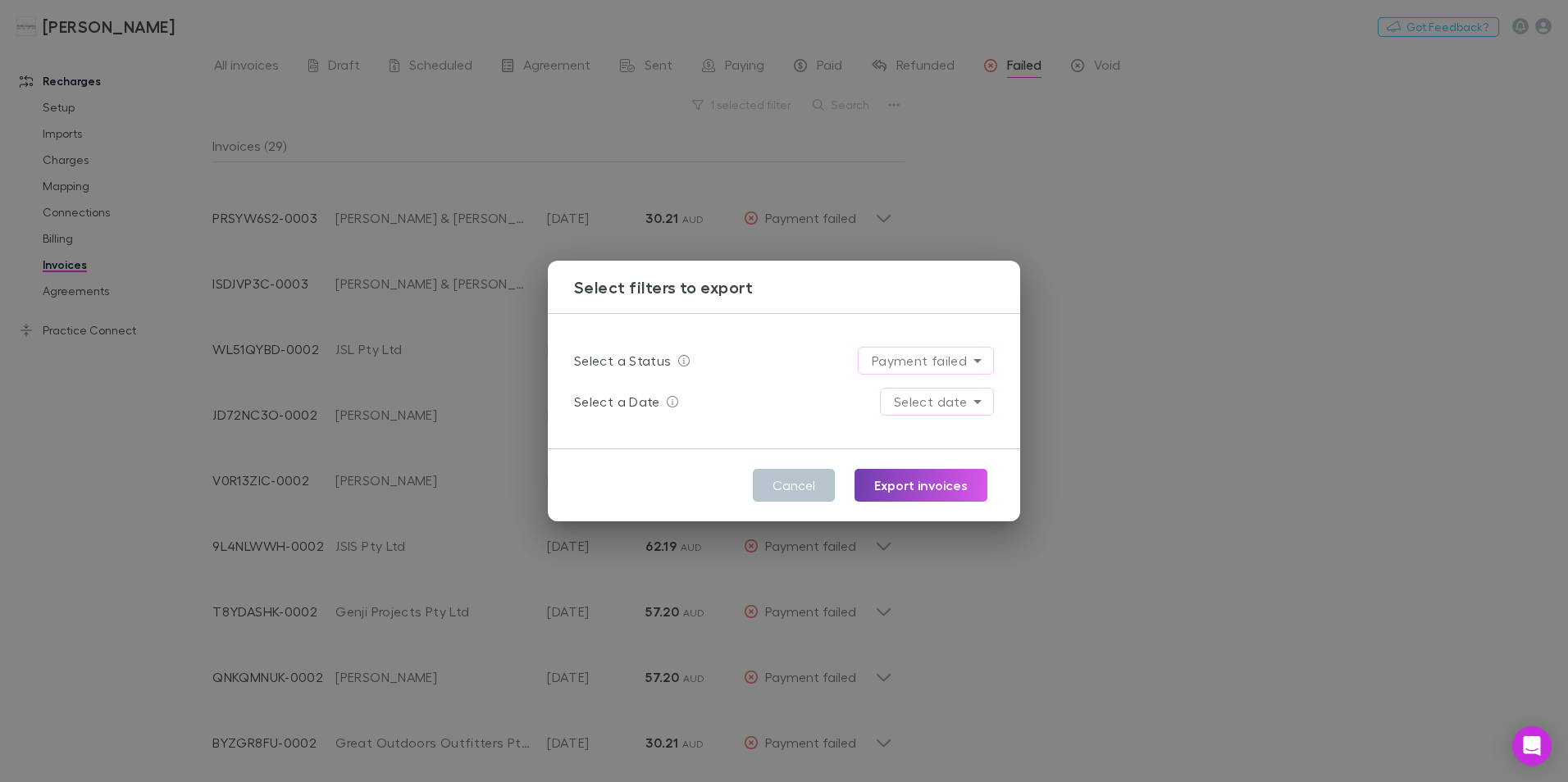
click at [919, 489] on button "Export invoices" at bounding box center [921, 485] width 133 height 33
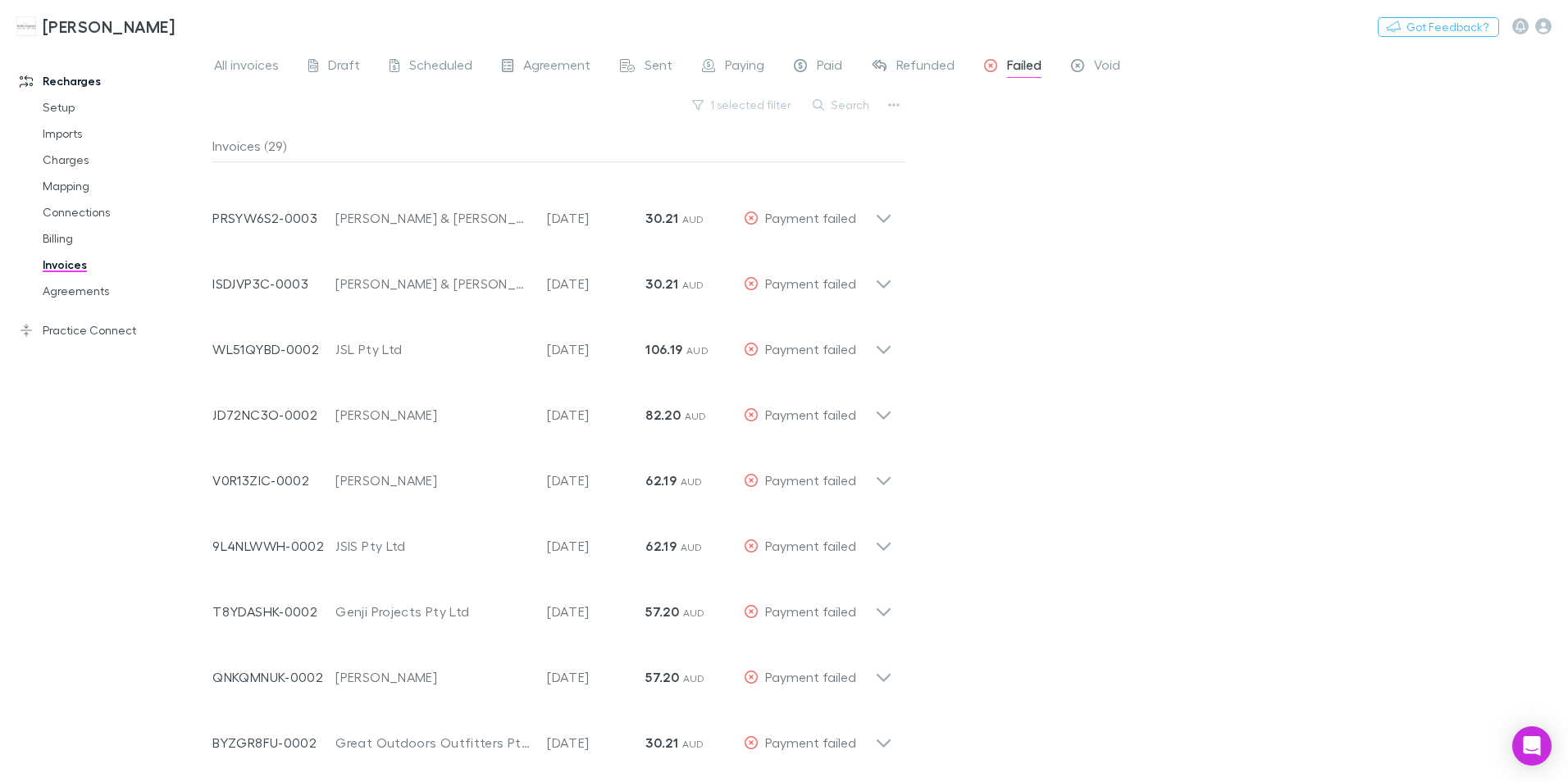
click at [1007, 380] on div "All invoices Draft Scheduled Agreement Sent Paying Paid Refunded Failed Void 1 …" at bounding box center [891, 414] width 1356 height 736
click at [896, 100] on icon "button" at bounding box center [894, 104] width 12 height 13
click at [760, 189] on p "Export filtered invoices" at bounding box center [792, 188] width 199 height 20
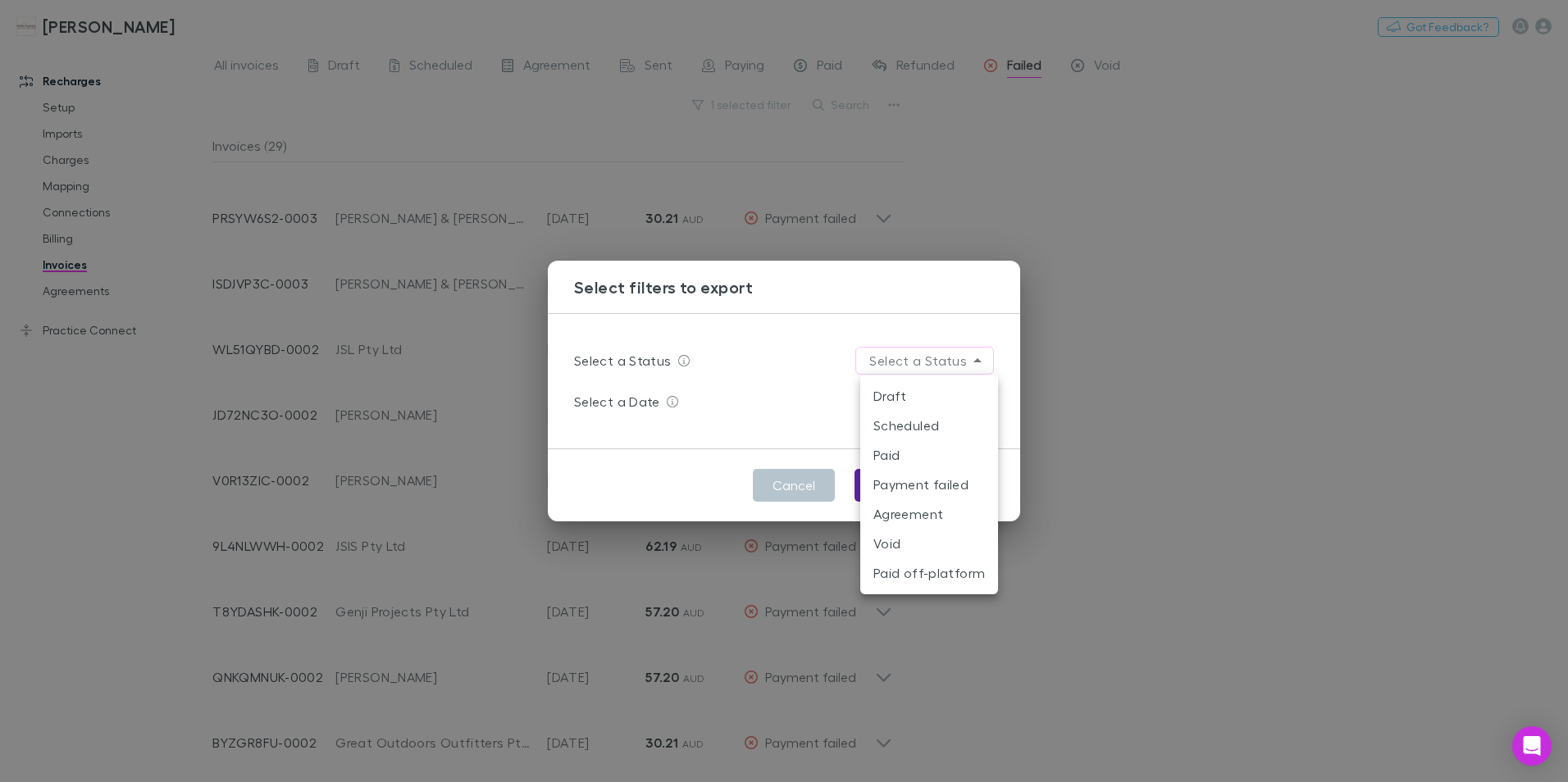
click at [969, 365] on body "[PERSON_NAME] Nothing Got Feedback? Recharges Setup Imports Charges Mapping Con…" at bounding box center [784, 391] width 1568 height 782
drag, startPoint x: 1251, startPoint y: 395, endPoint x: 1236, endPoint y: 386, distance: 17.5
click at [1247, 393] on div at bounding box center [784, 391] width 1568 height 782
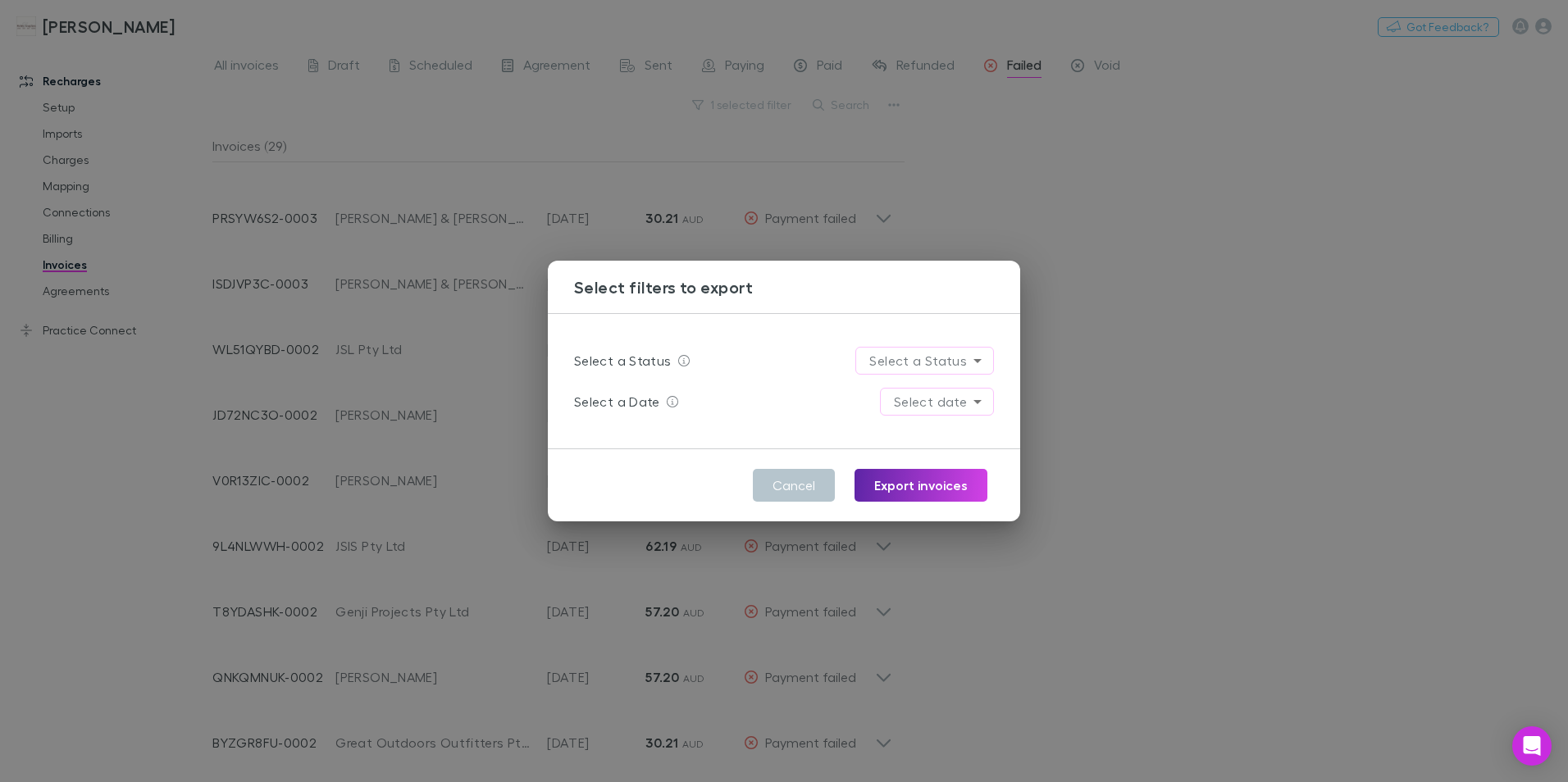
click at [1134, 193] on div "Select filters to export Select a Status Select a Status Select a Date Select d…" at bounding box center [784, 391] width 1568 height 782
